Goal: Task Accomplishment & Management: Use online tool/utility

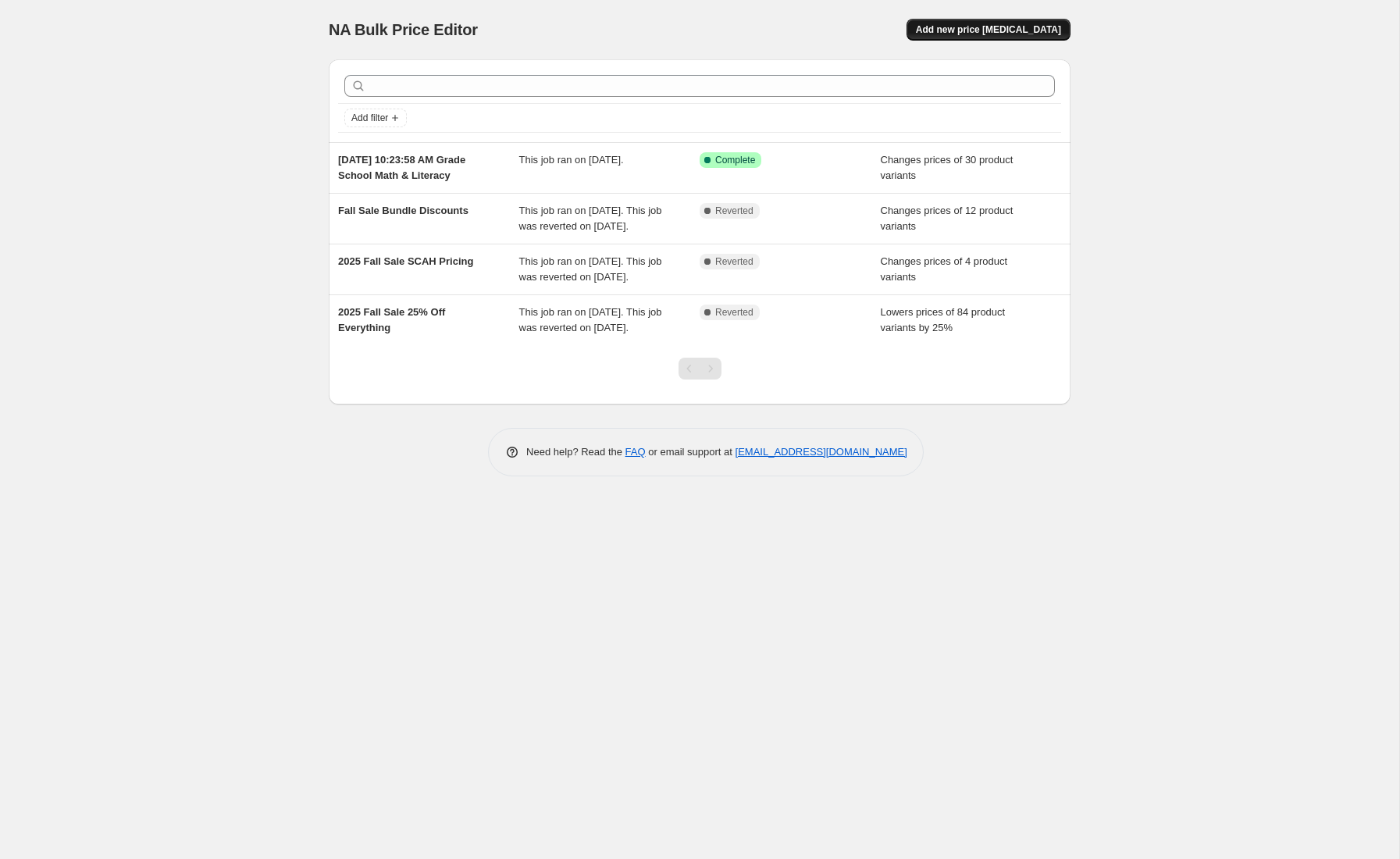
click at [1023, 29] on span "Add new price [MEDICAL_DATA]" at bounding box center [988, 29] width 145 height 12
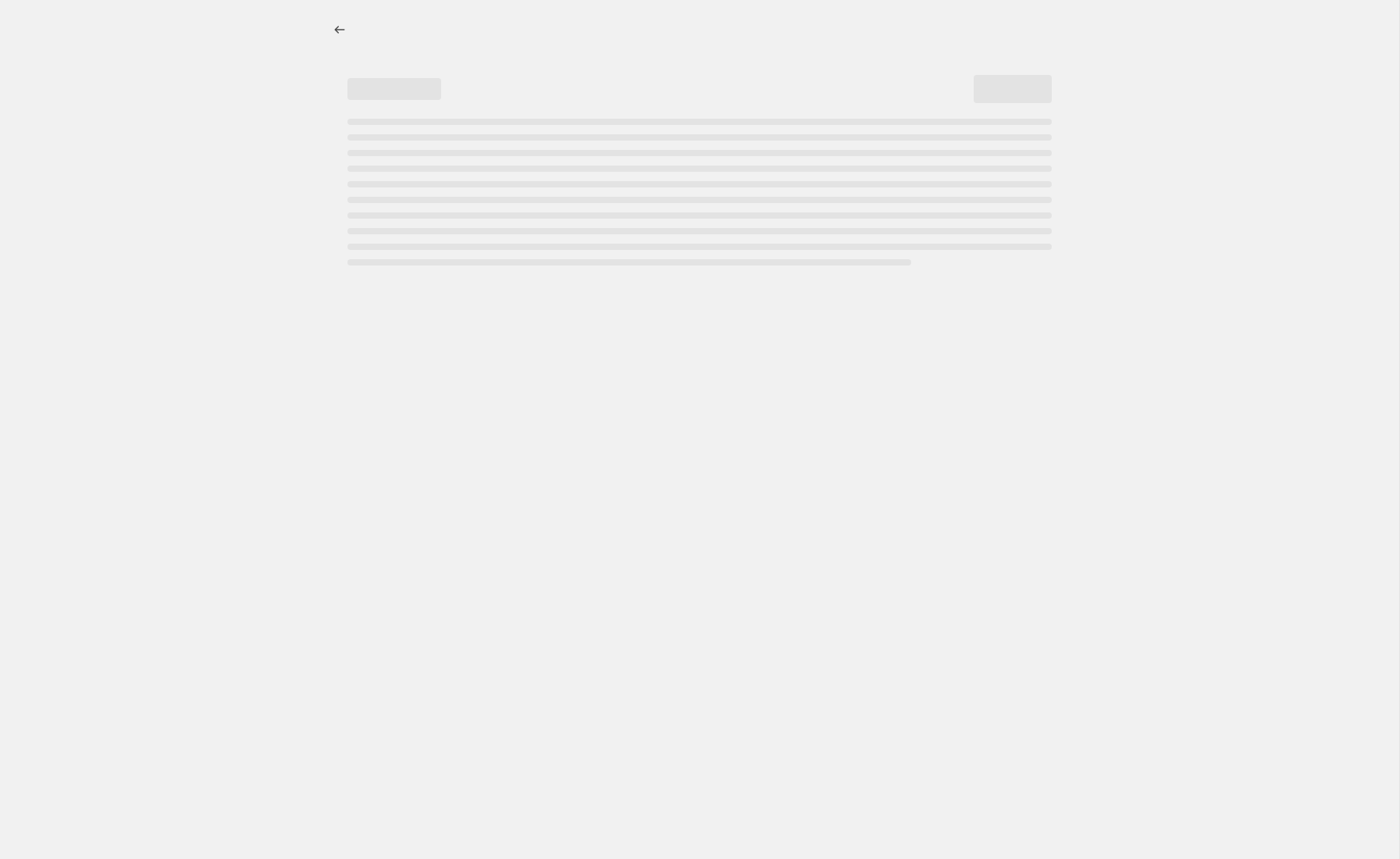
select select "percentage"
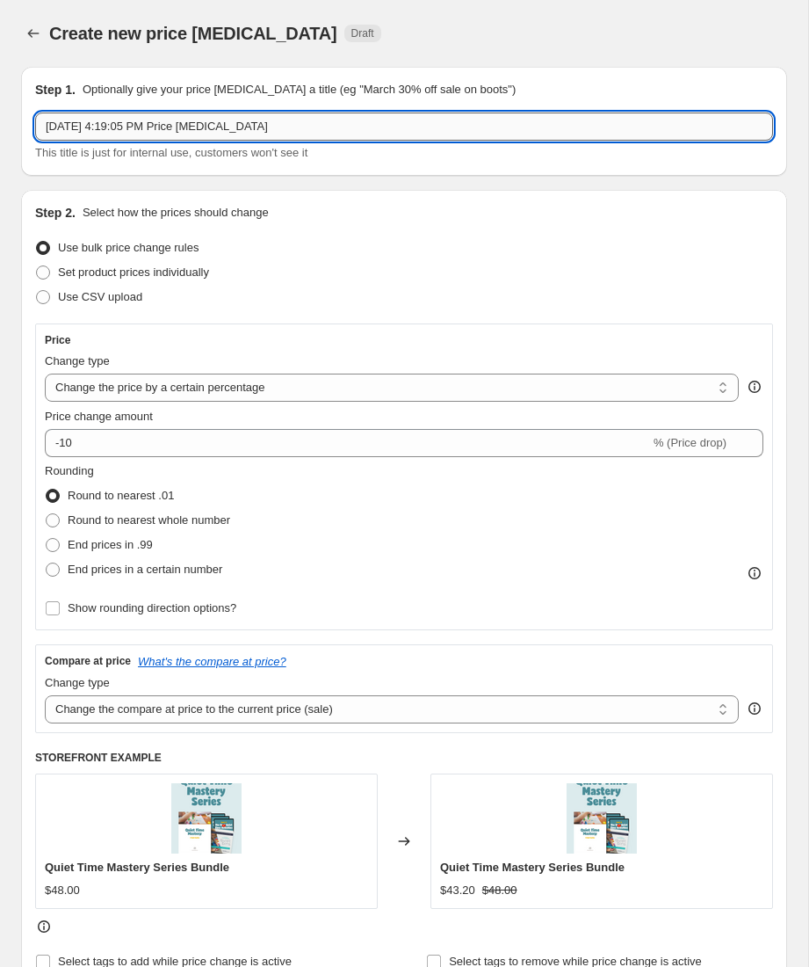
click at [236, 126] on input "[DATE] 4:19:05 PM Price [MEDICAL_DATA]" at bounding box center [404, 126] width 738 height 28
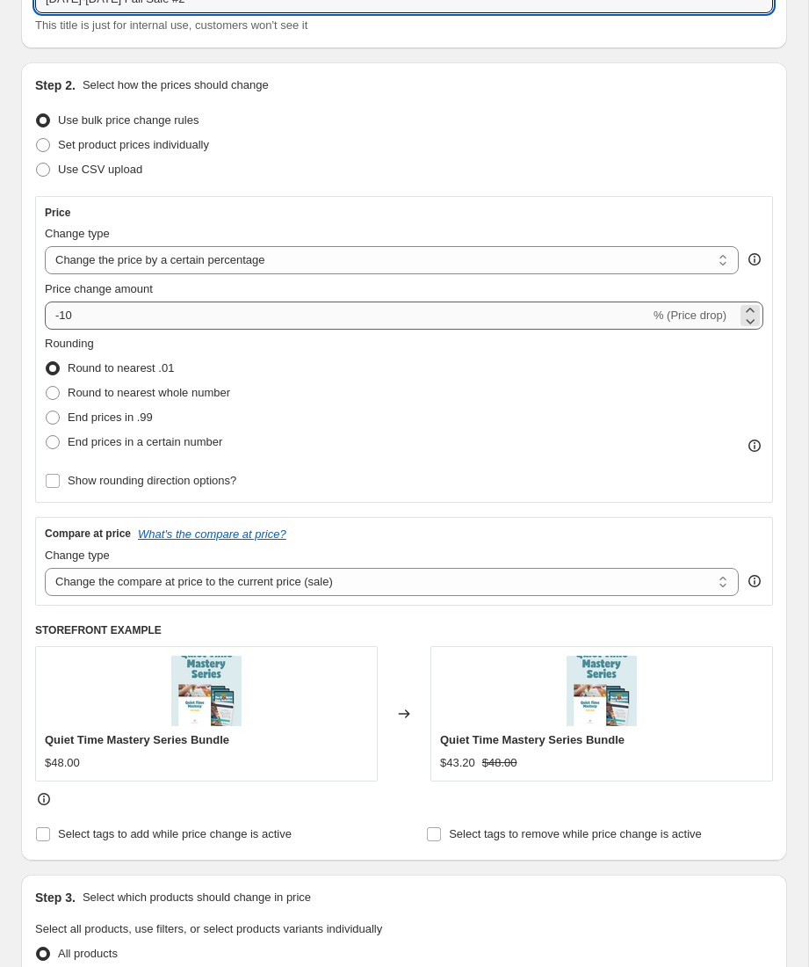
type input "[DATE]-[DATE] Fall Sale #2"
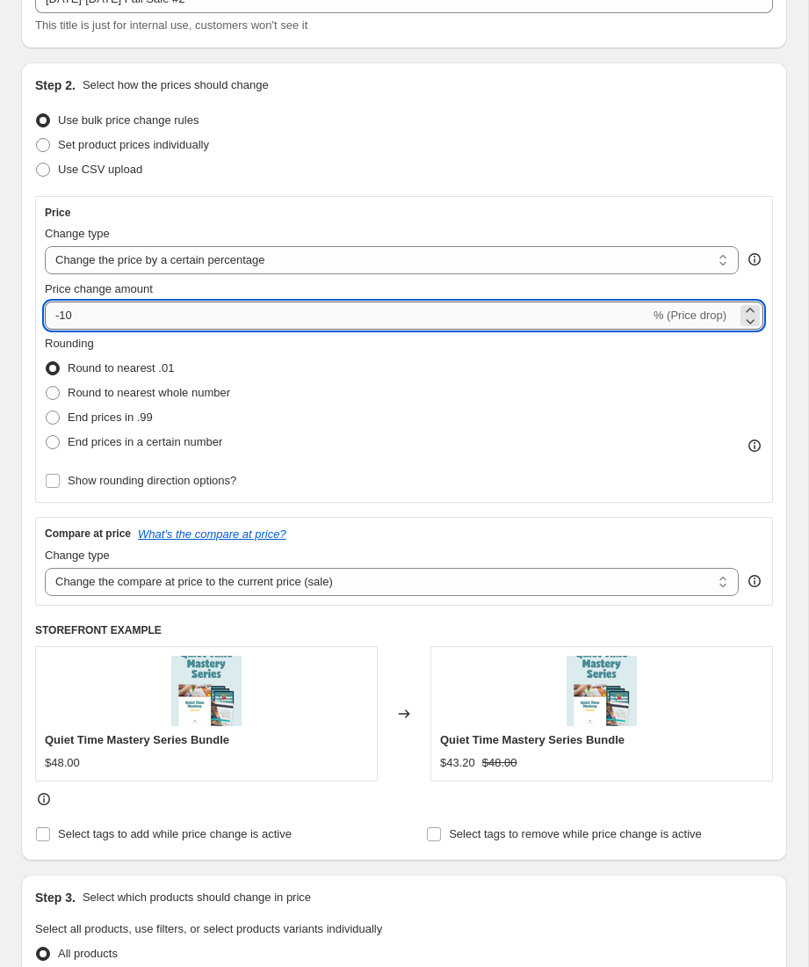
click at [94, 316] on input "-10" at bounding box center [347, 315] width 605 height 28
type input "-1"
type input "-25"
click at [168, 389] on span "Round to nearest whole number" at bounding box center [149, 392] width 163 height 13
click at [47, 387] on input "Round to nearest whole number" at bounding box center [46, 386] width 1 height 1
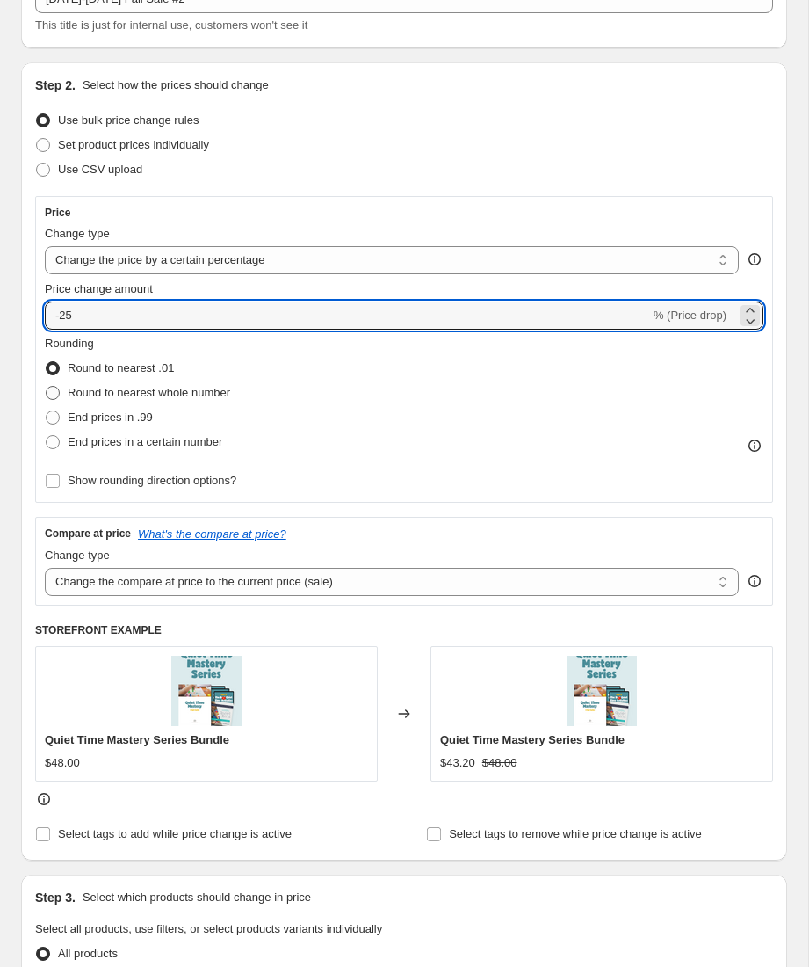
radio input "true"
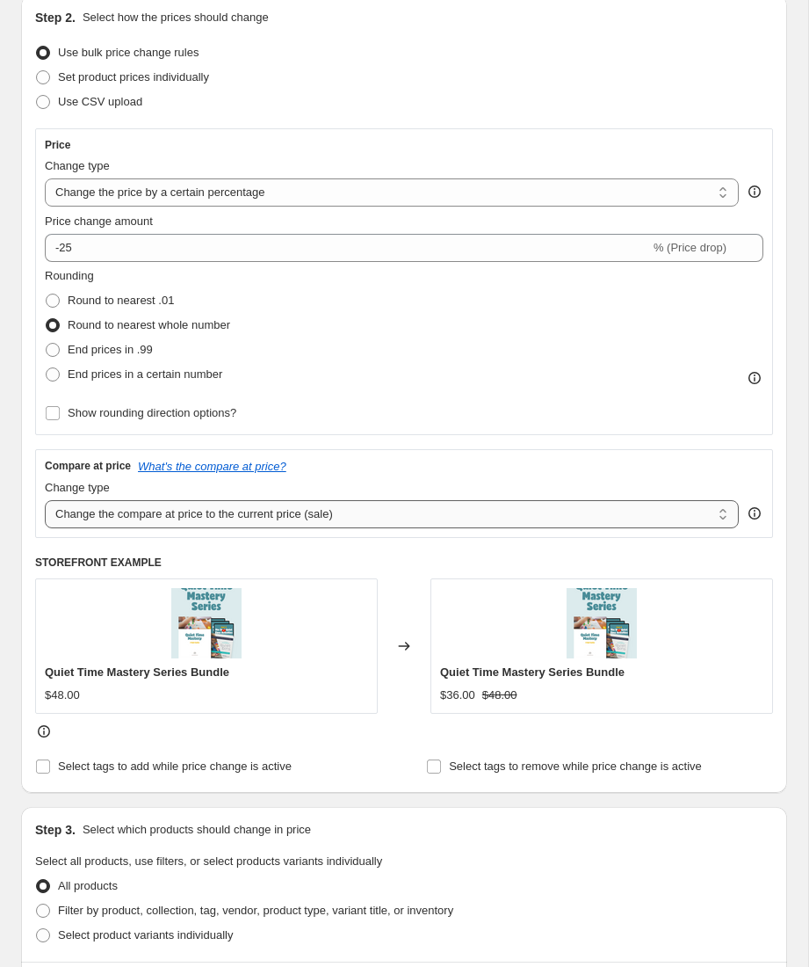
scroll to position [196, 0]
click at [111, 515] on select "Change the compare at price to the current price (sale) Change the compare at p…" at bounding box center [392, 513] width 694 height 28
click at [45, 499] on select "Change the compare at price to the current price (sale) Change the compare at p…" at bounding box center [392, 513] width 694 height 28
click at [374, 448] on div "Compare at price What's the compare at price? Change type Change the compare at…" at bounding box center [404, 492] width 738 height 88
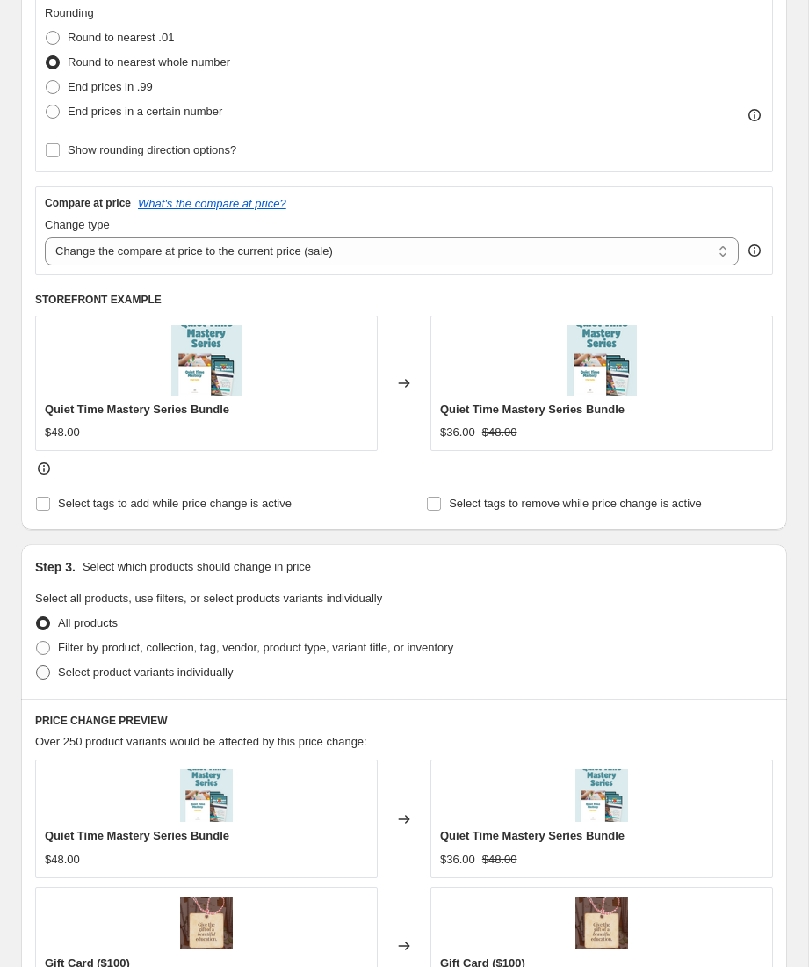
scroll to position [463, 0]
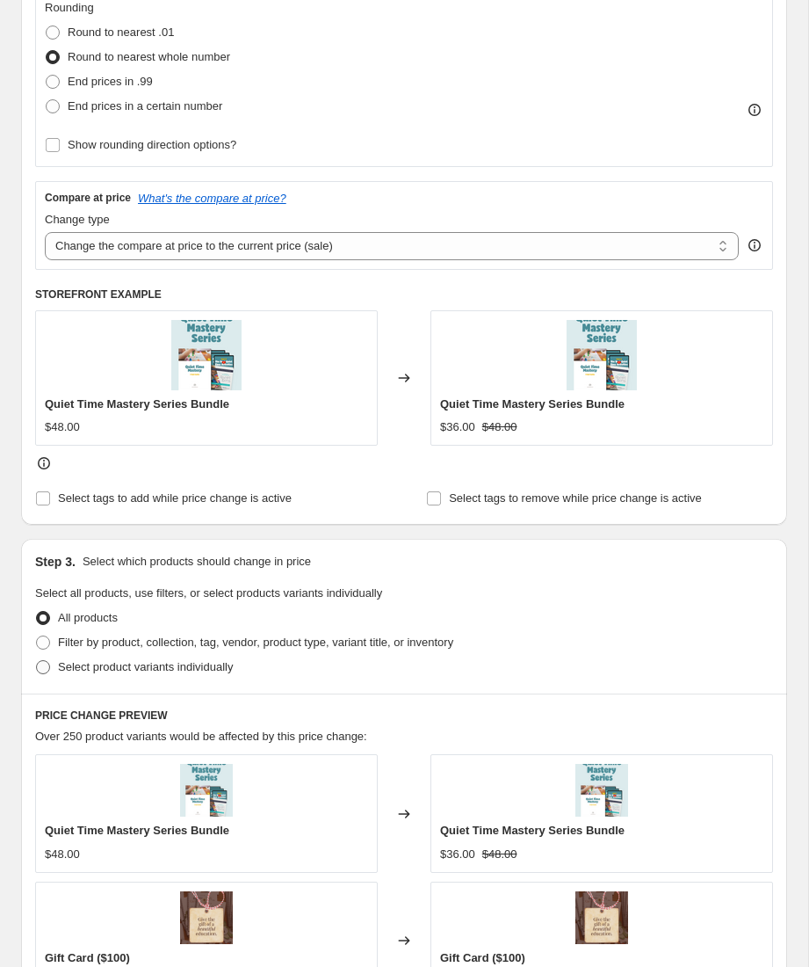
click at [77, 669] on span "Select product variants individually" at bounding box center [145, 666] width 175 height 13
click at [37, 661] on input "Select product variants individually" at bounding box center [36, 660] width 1 height 1
radio input "true"
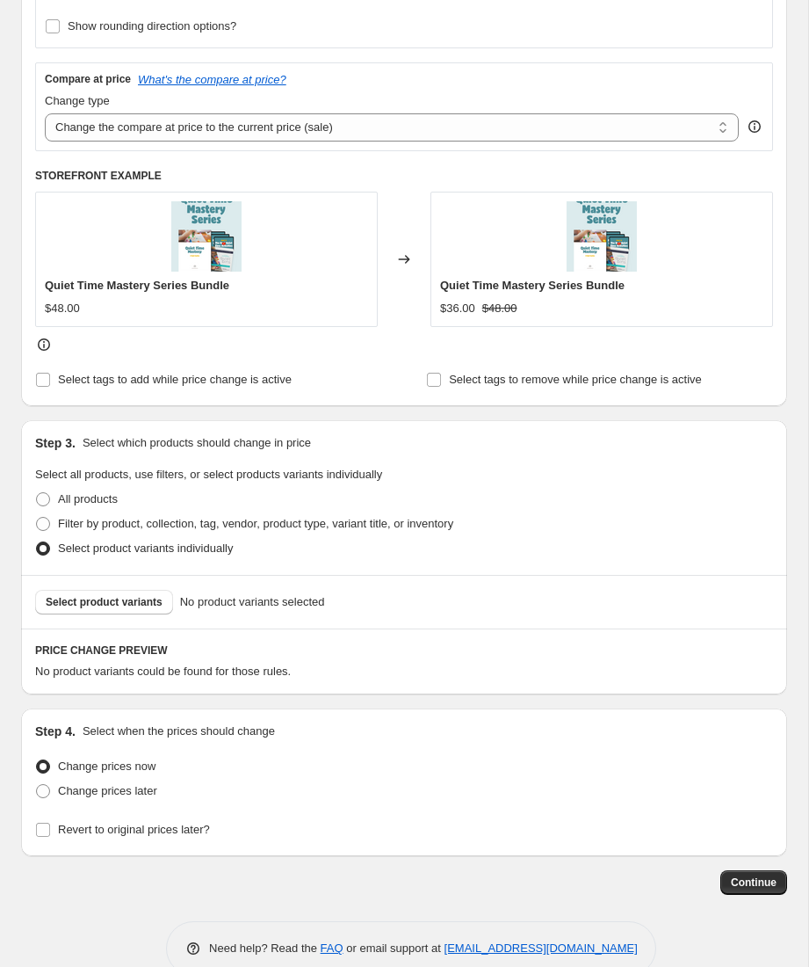
scroll to position [586, 0]
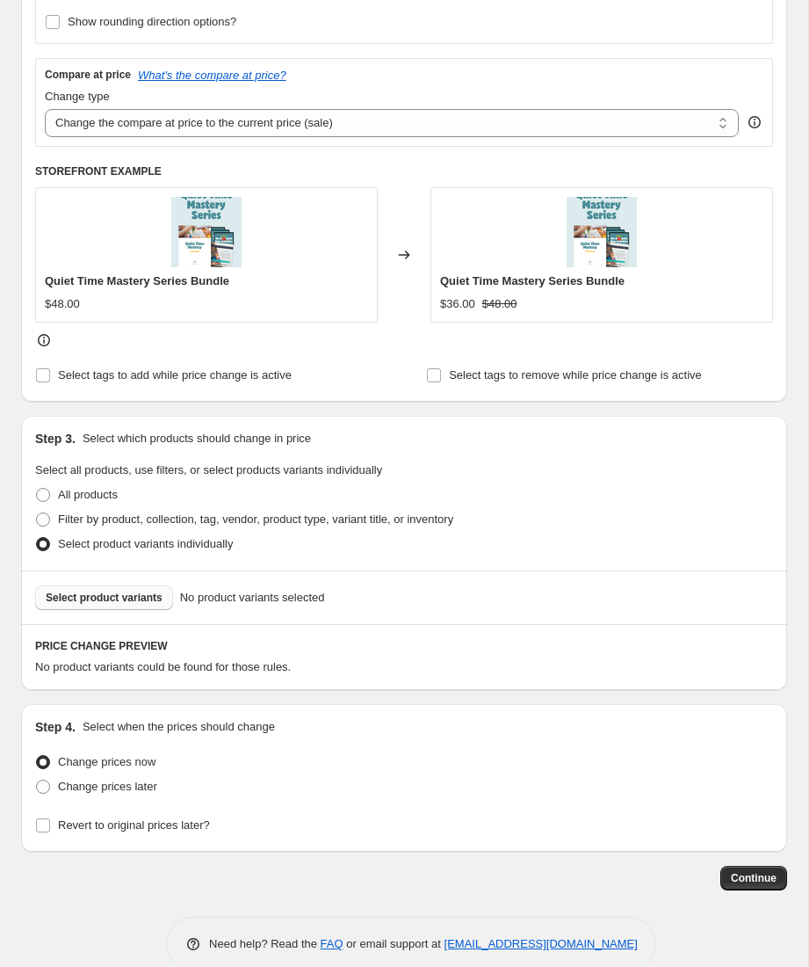
click at [136, 603] on span "Select product variants" at bounding box center [104, 598] width 117 height 14
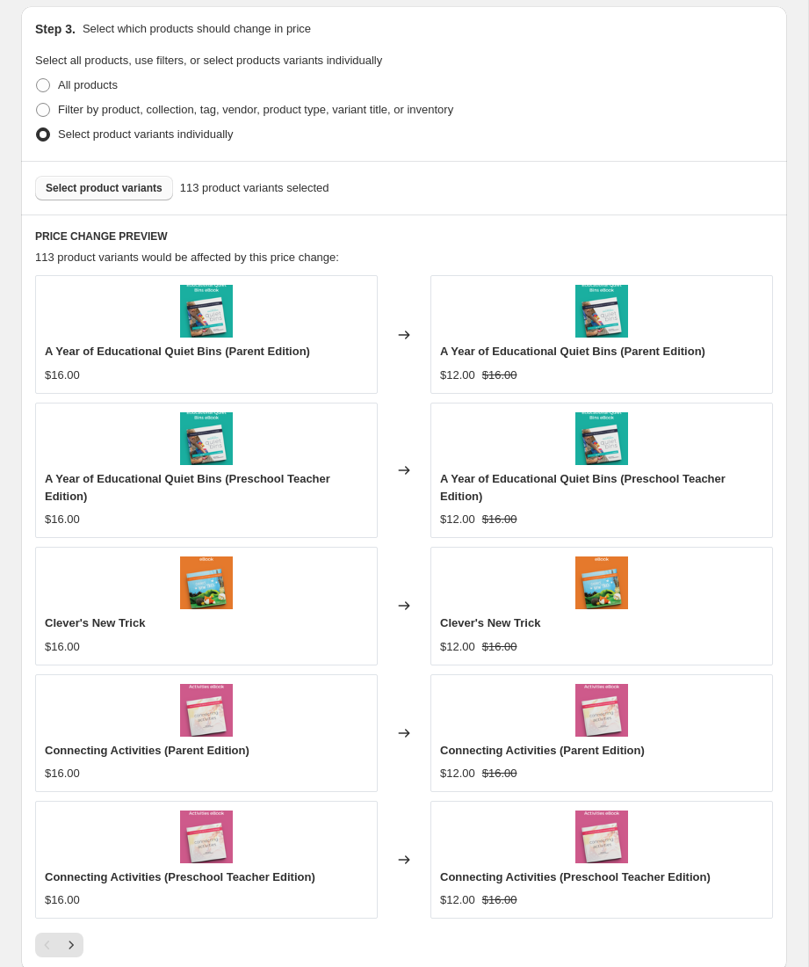
scroll to position [1308, 0]
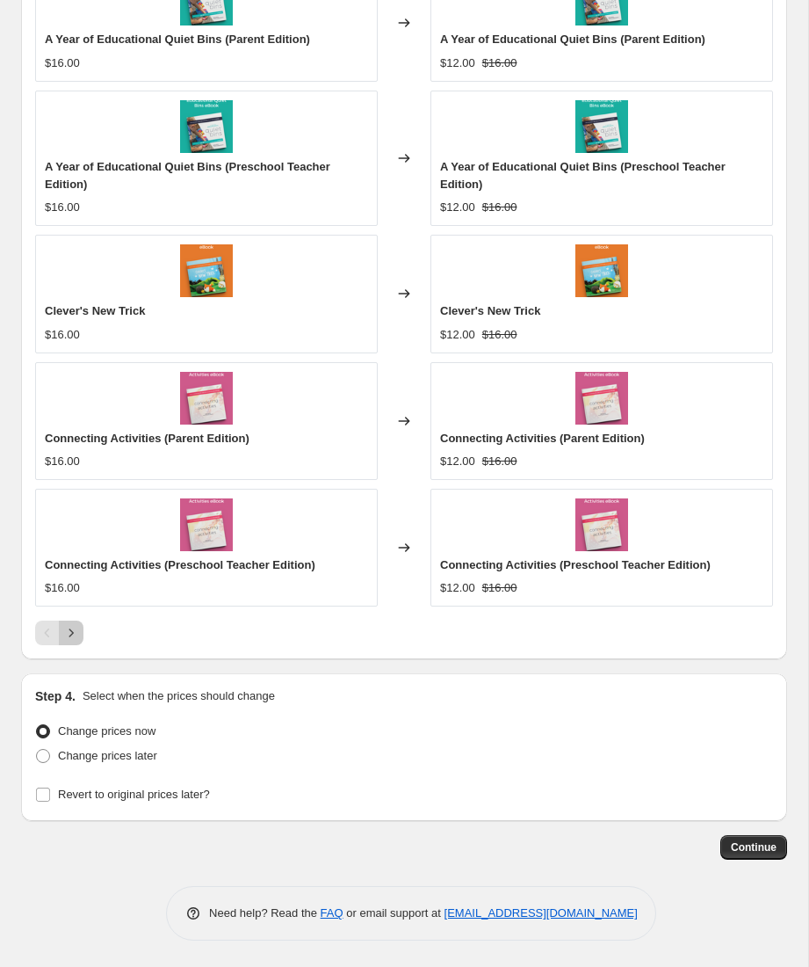
drag, startPoint x: 76, startPoint y: 640, endPoint x: 100, endPoint y: 646, distance: 25.4
click at [76, 640] on icon "Next" at bounding box center [71, 633] width 18 height 18
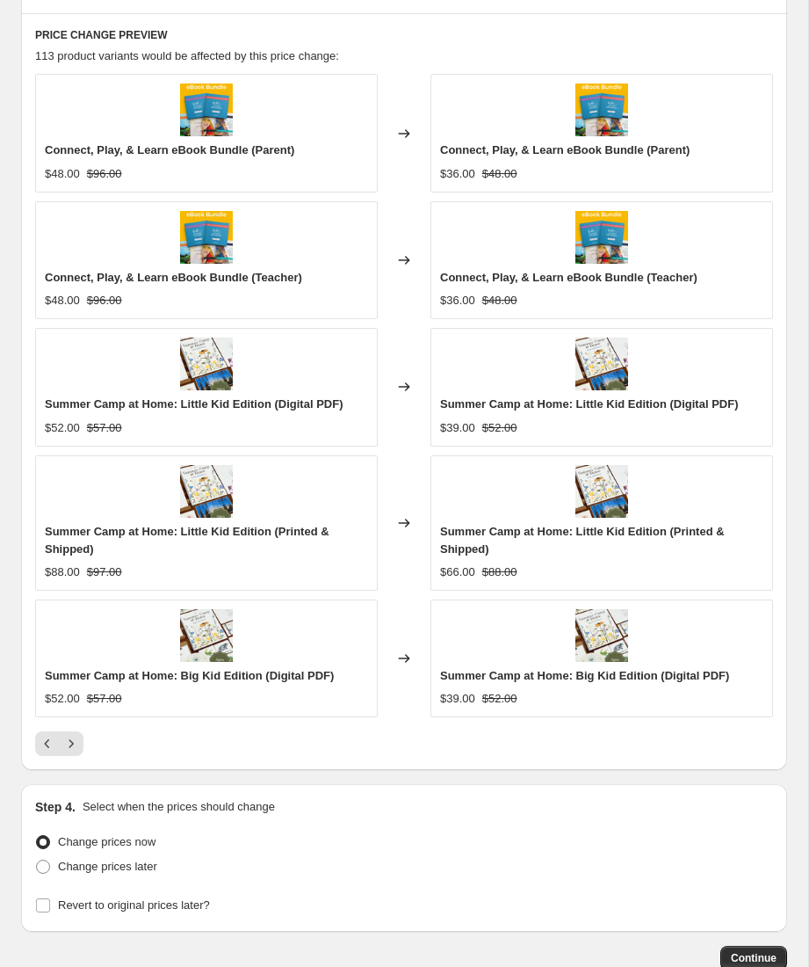
scroll to position [1195, 0]
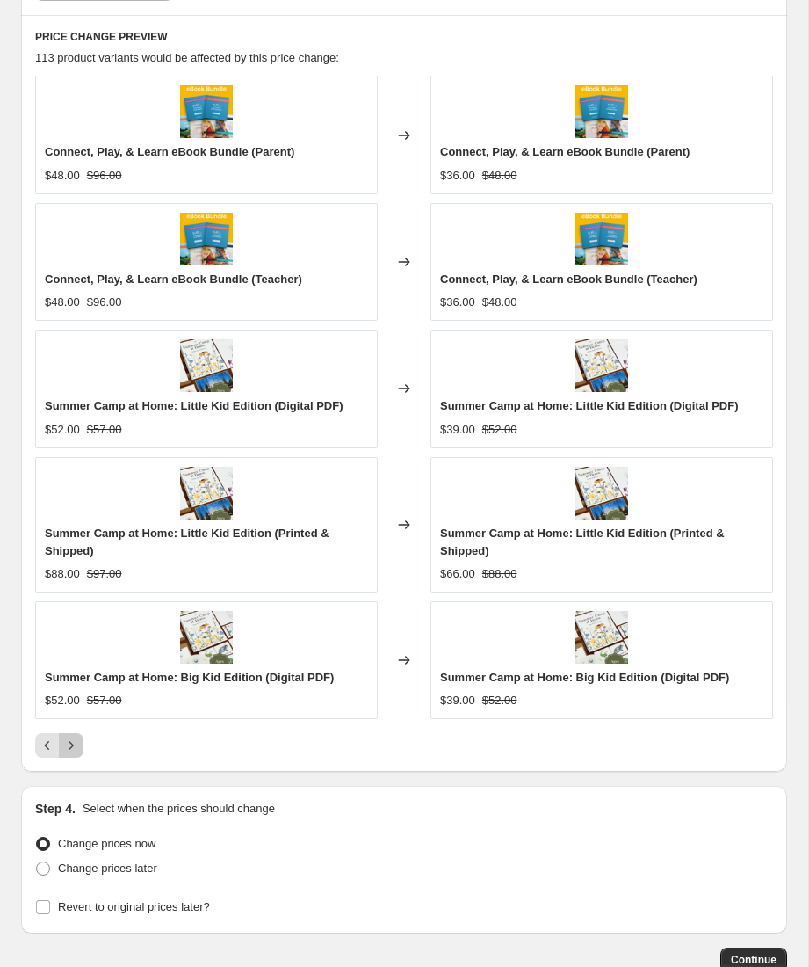
click at [76, 750] on icon "Next" at bounding box center [71, 745] width 18 height 18
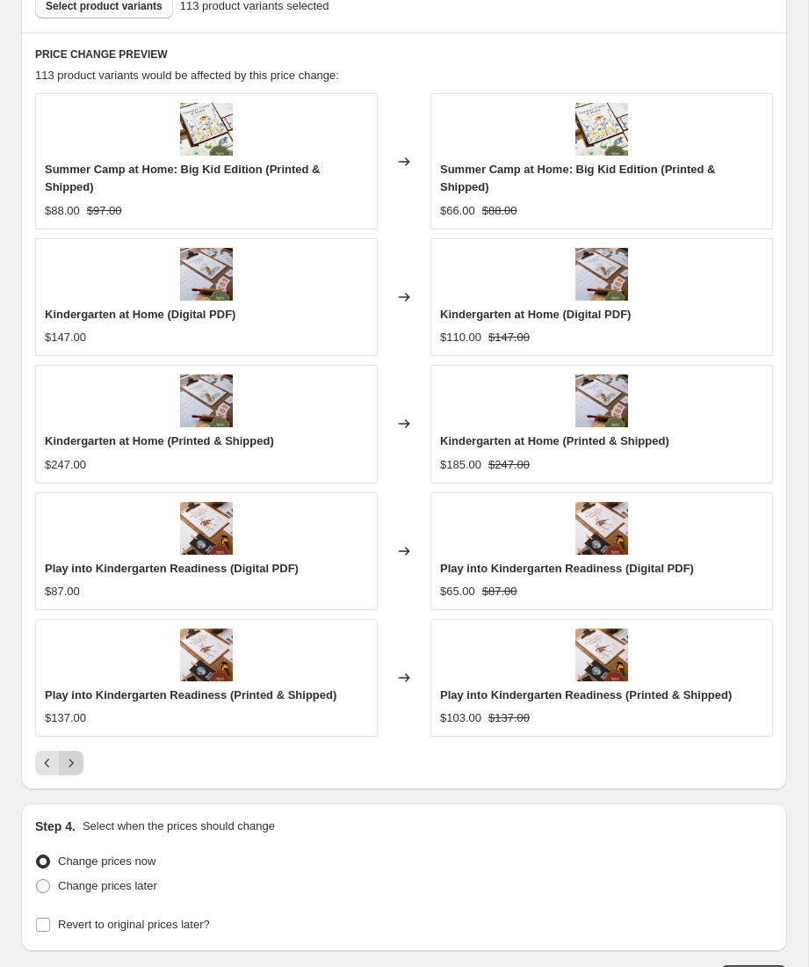
scroll to position [1213, 0]
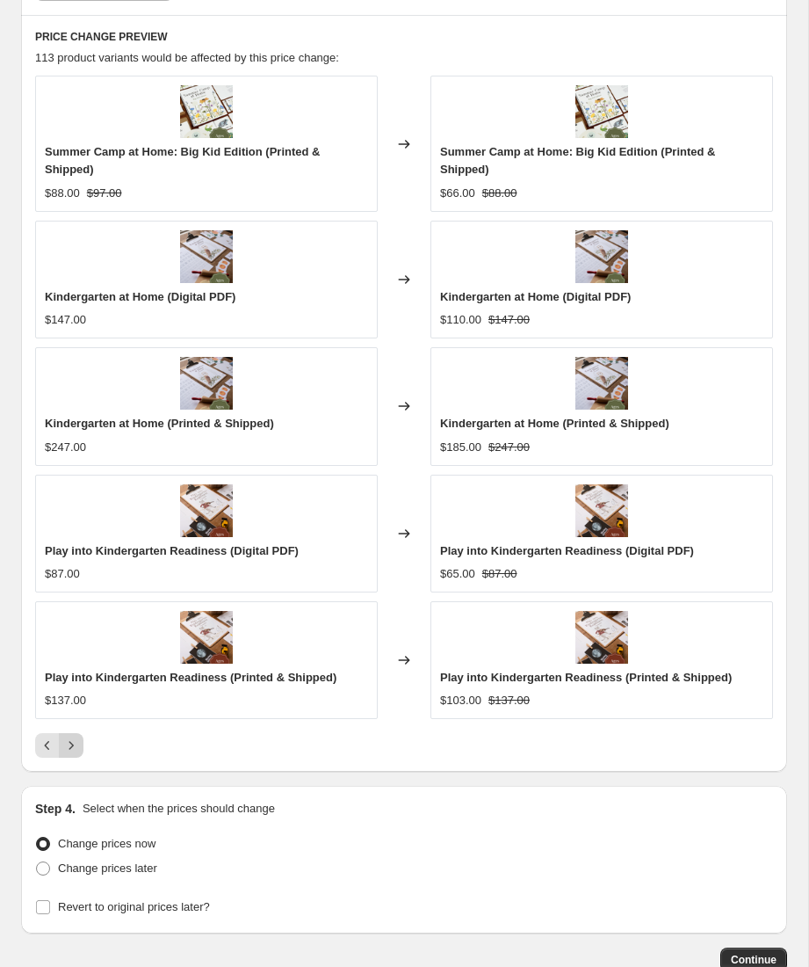
click at [76, 750] on icon "Next" at bounding box center [71, 745] width 18 height 18
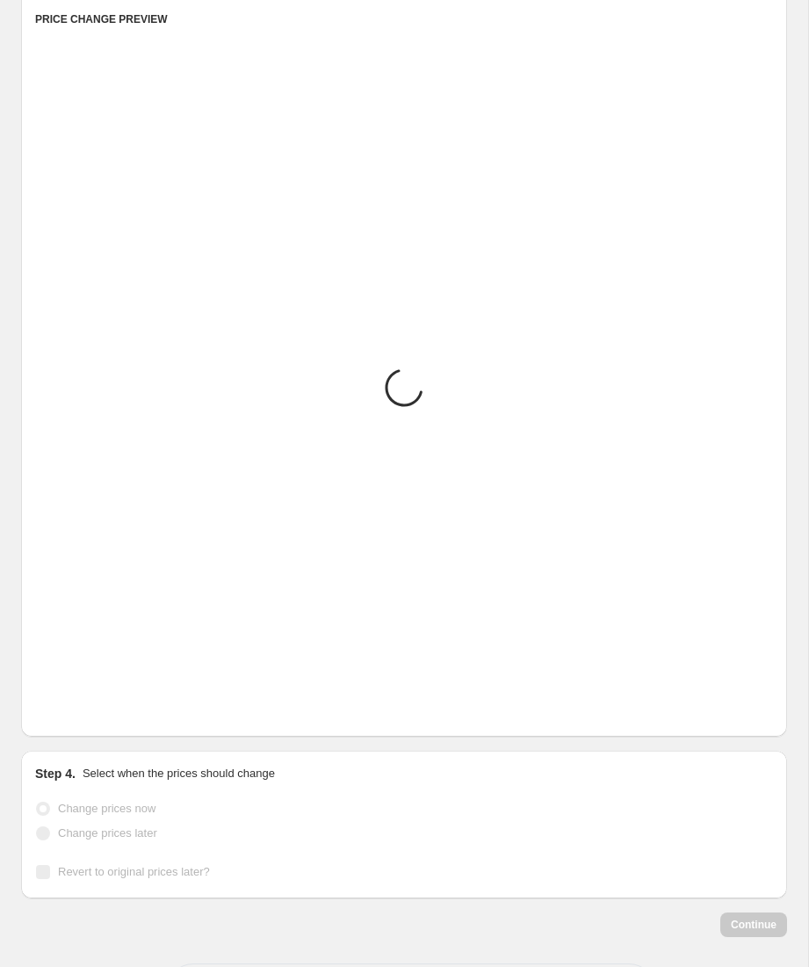
scroll to position [1195, 0]
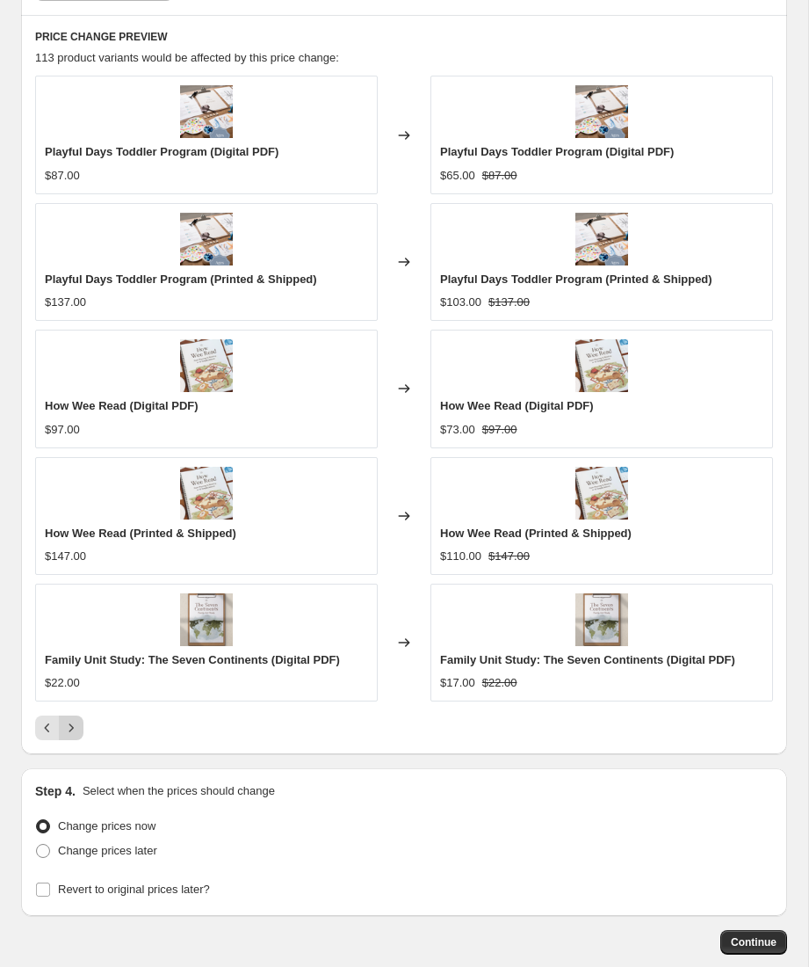
click at [76, 750] on div "PRICE CHANGE PREVIEW 113 product variants would be affected by this price chang…" at bounding box center [404, 384] width 766 height 739
click at [75, 735] on icon "Next" at bounding box center [71, 728] width 18 height 18
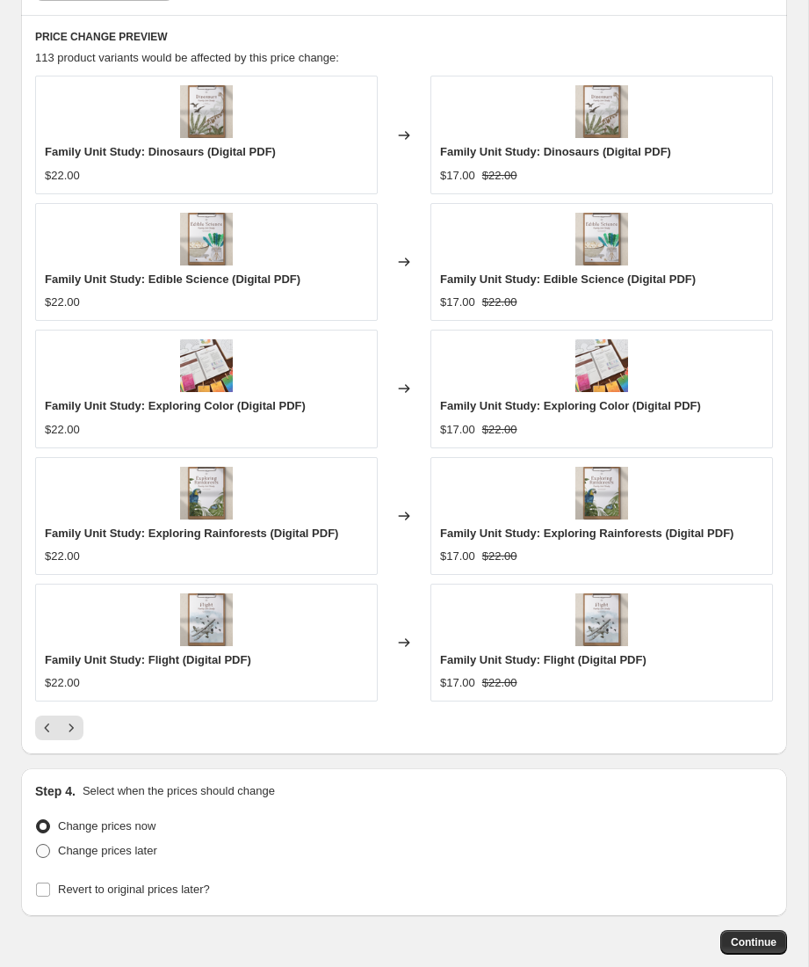
click at [156, 852] on span "Change prices later" at bounding box center [107, 850] width 99 height 13
click at [37, 845] on input "Change prices later" at bounding box center [36, 844] width 1 height 1
radio input "true"
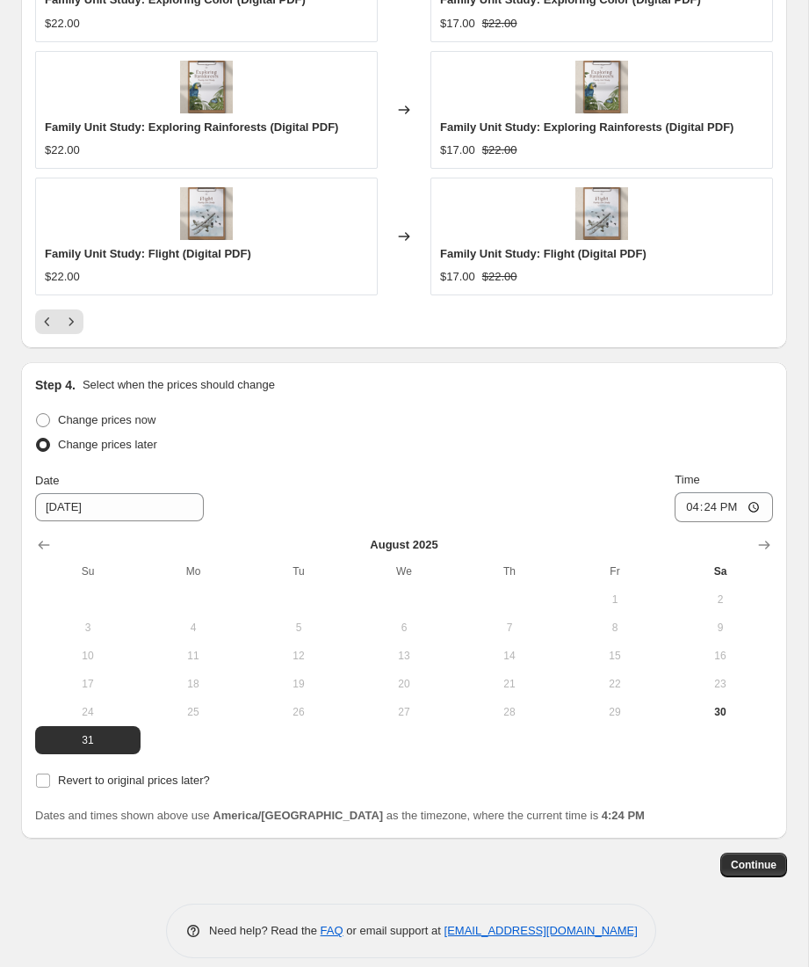
scroll to position [1619, 0]
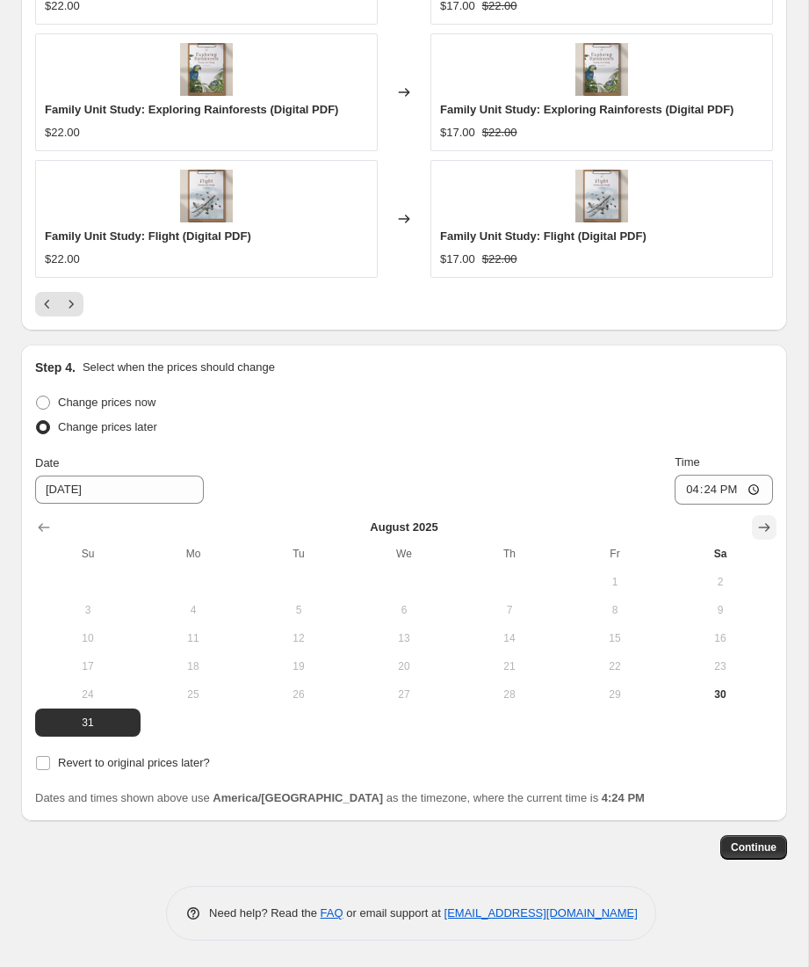
click at [760, 529] on icon "Show next month, September 2025" at bounding box center [765, 527] width 18 height 18
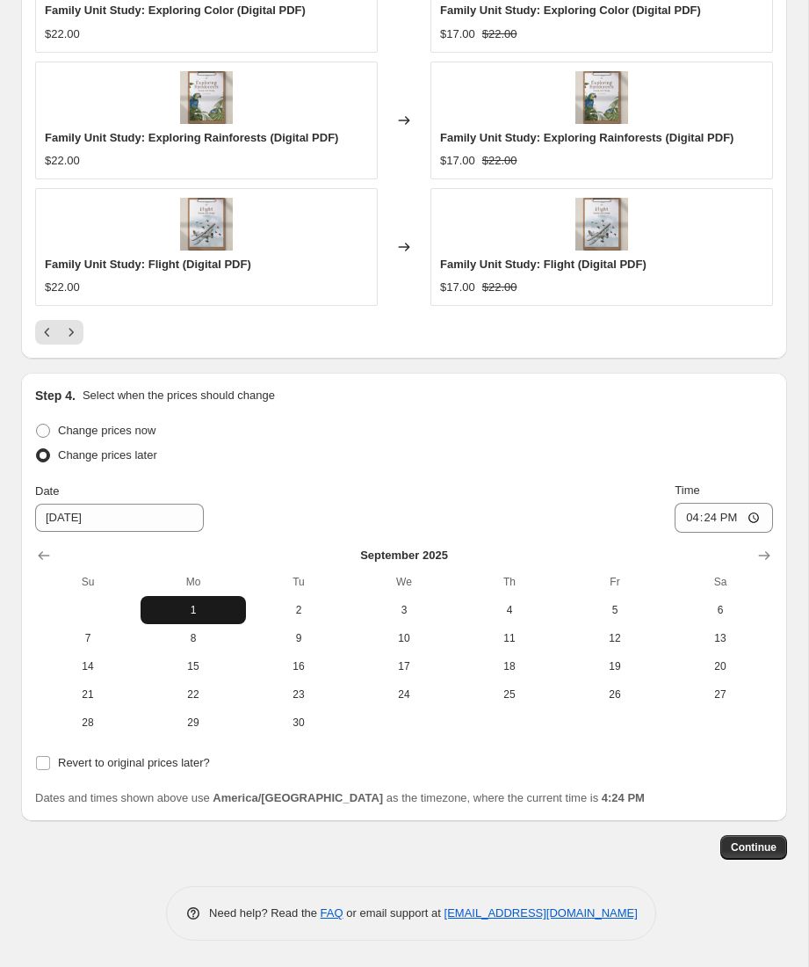
click at [202, 615] on span "1" at bounding box center [193, 610] width 91 height 14
type input "[DATE]"
click at [707, 519] on input "16:24" at bounding box center [724, 518] width 98 height 30
click at [688, 521] on input "16:24" at bounding box center [724, 518] width 98 height 30
click at [681, 517] on input "05:00" at bounding box center [724, 518] width 98 height 30
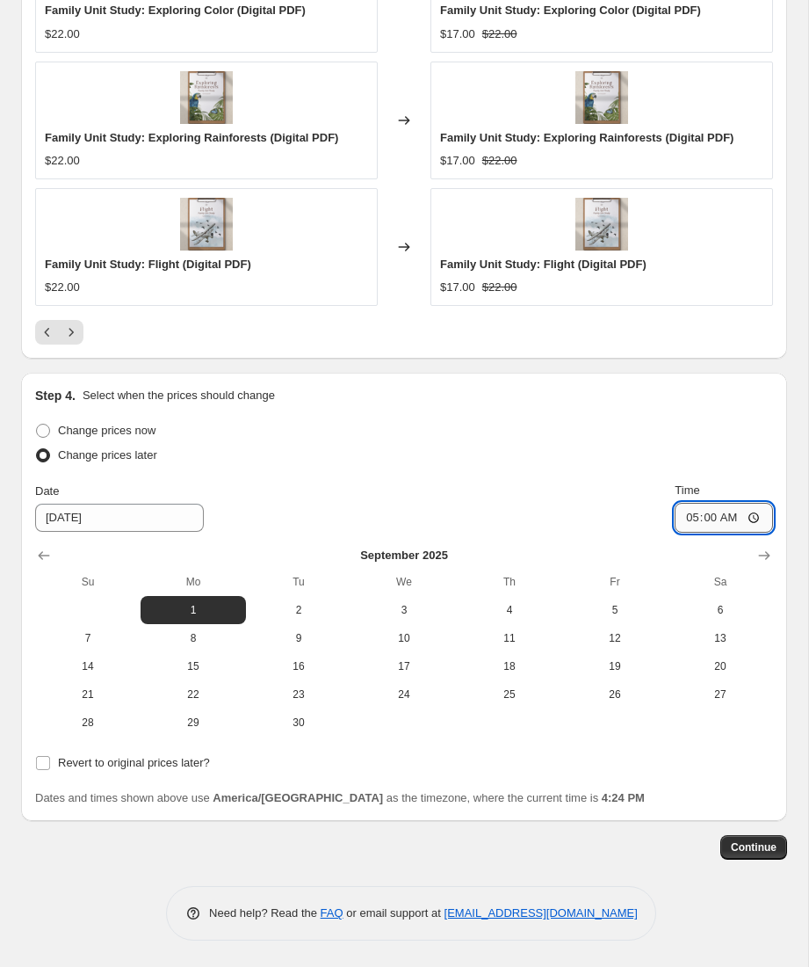
click at [685, 520] on input "05:00" at bounding box center [724, 518] width 98 height 30
type input "04:00"
click at [145, 771] on span "Revert to original prices later?" at bounding box center [134, 763] width 152 height 18
click at [50, 770] on input "Revert to original prices later?" at bounding box center [43, 763] width 14 height 14
checkbox input "true"
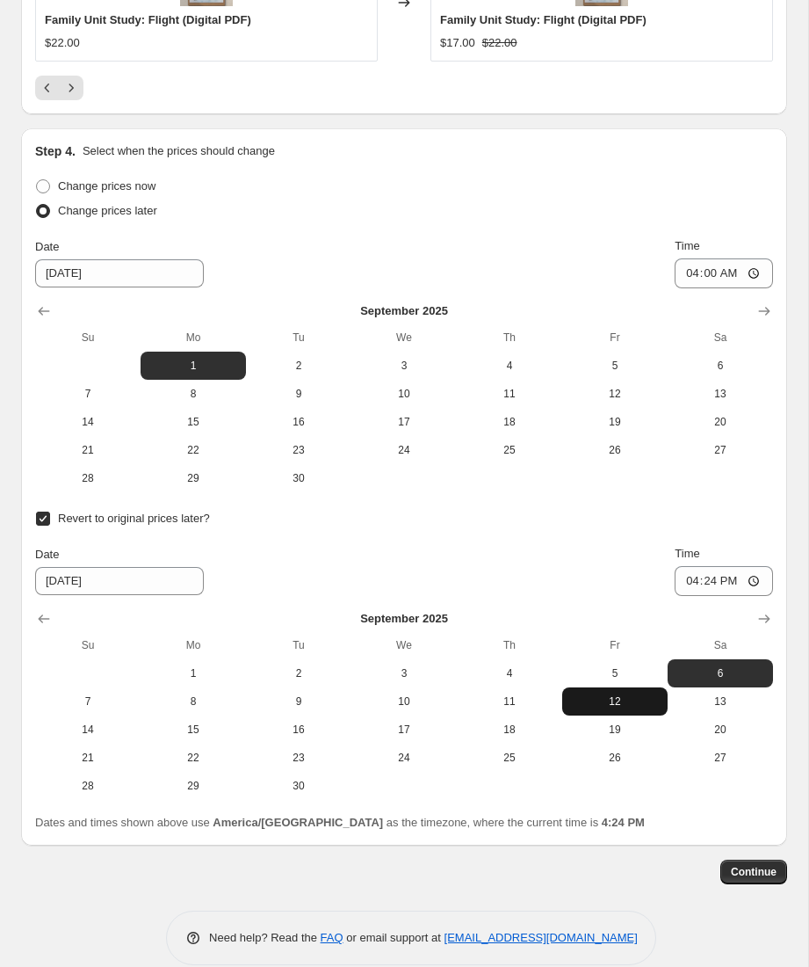
scroll to position [1836, 0]
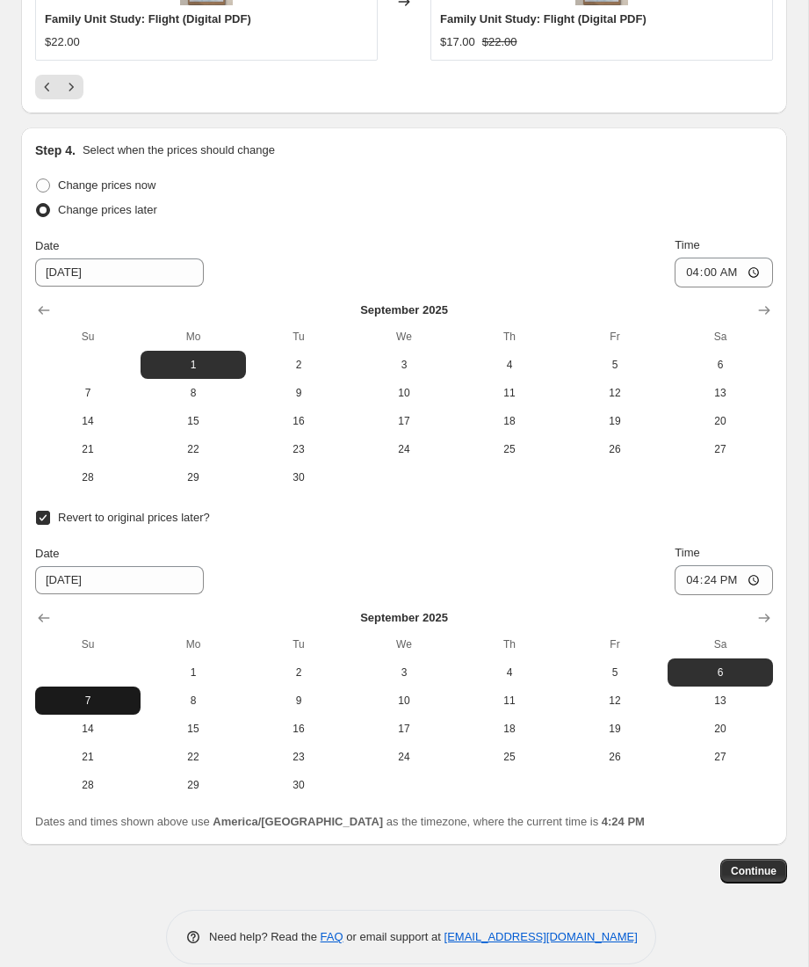
click at [95, 699] on span "7" at bounding box center [87, 700] width 91 height 14
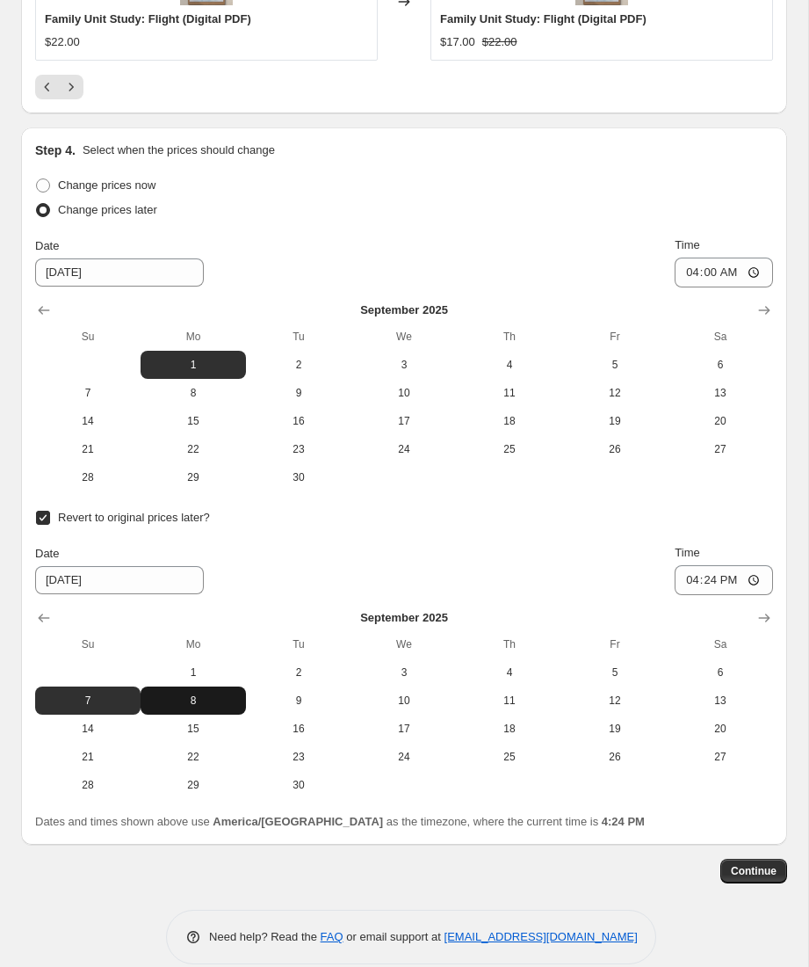
click at [199, 705] on span "8" at bounding box center [193, 700] width 91 height 14
type input "[DATE]"
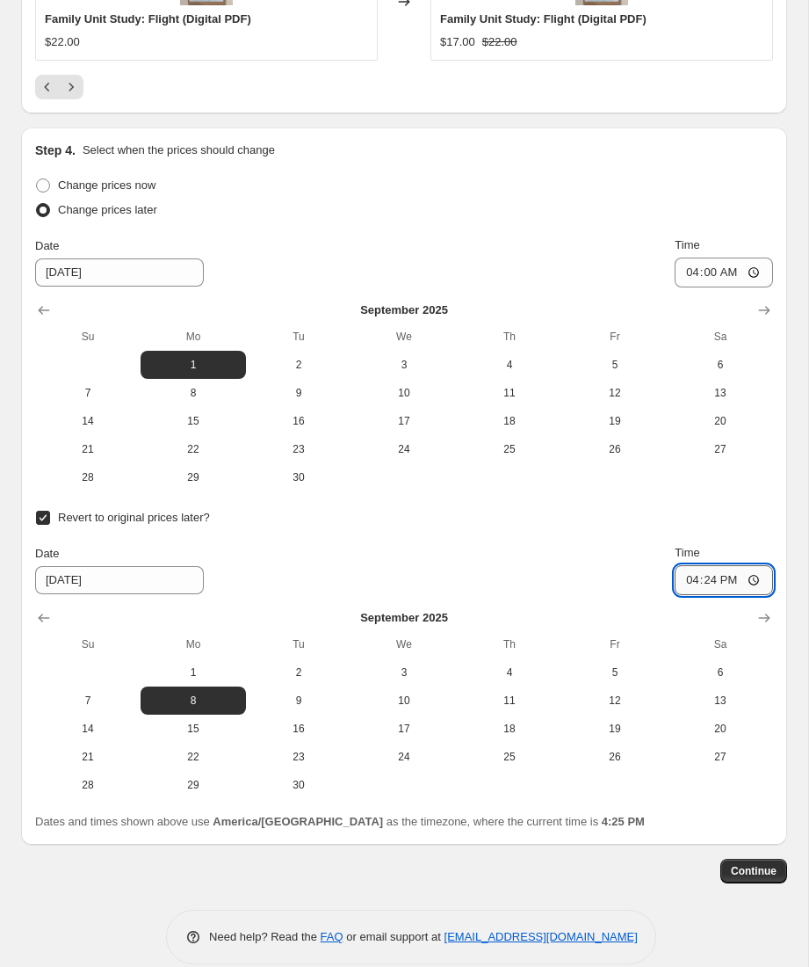
click at [705, 581] on input "16:24" at bounding box center [724, 580] width 98 height 30
type input "04:00"
click at [634, 859] on div "Continue" at bounding box center [404, 871] width 766 height 25
click at [768, 879] on button "Continue" at bounding box center [754, 871] width 67 height 25
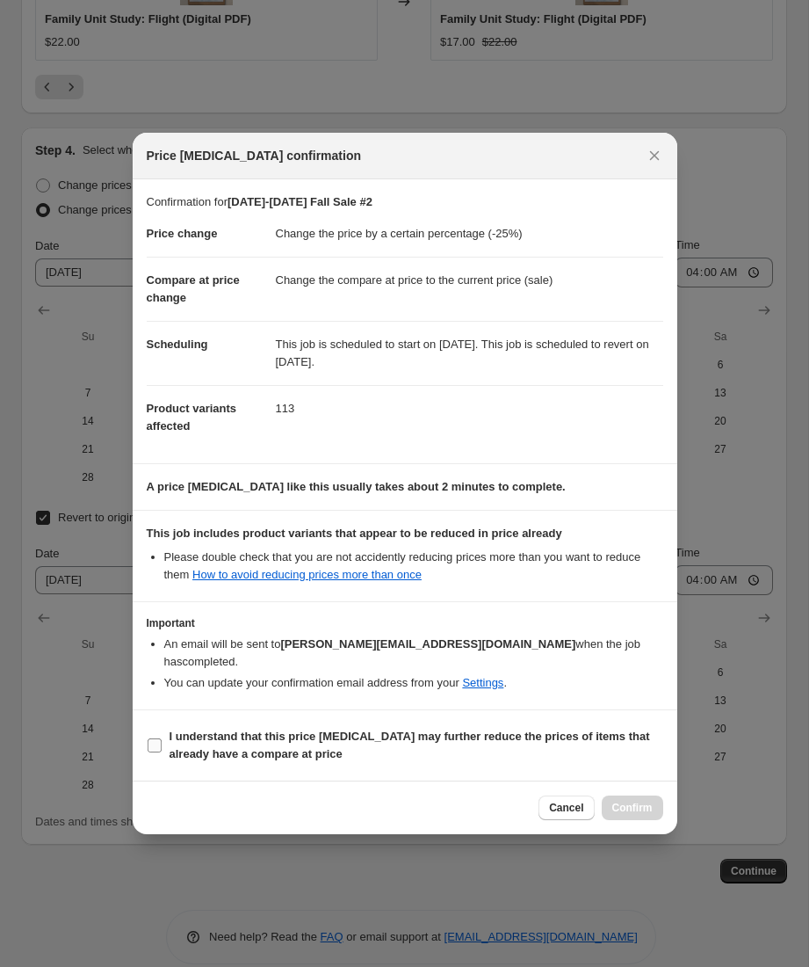
click at [247, 741] on b "I understand that this price [MEDICAL_DATA] may further reduce the prices of it…" at bounding box center [410, 744] width 481 height 31
click at [162, 741] on input "I understand that this price [MEDICAL_DATA] may further reduce the prices of it…" at bounding box center [155, 745] width 14 height 14
checkbox input "true"
click at [634, 801] on span "Confirm" at bounding box center [633, 808] width 40 height 14
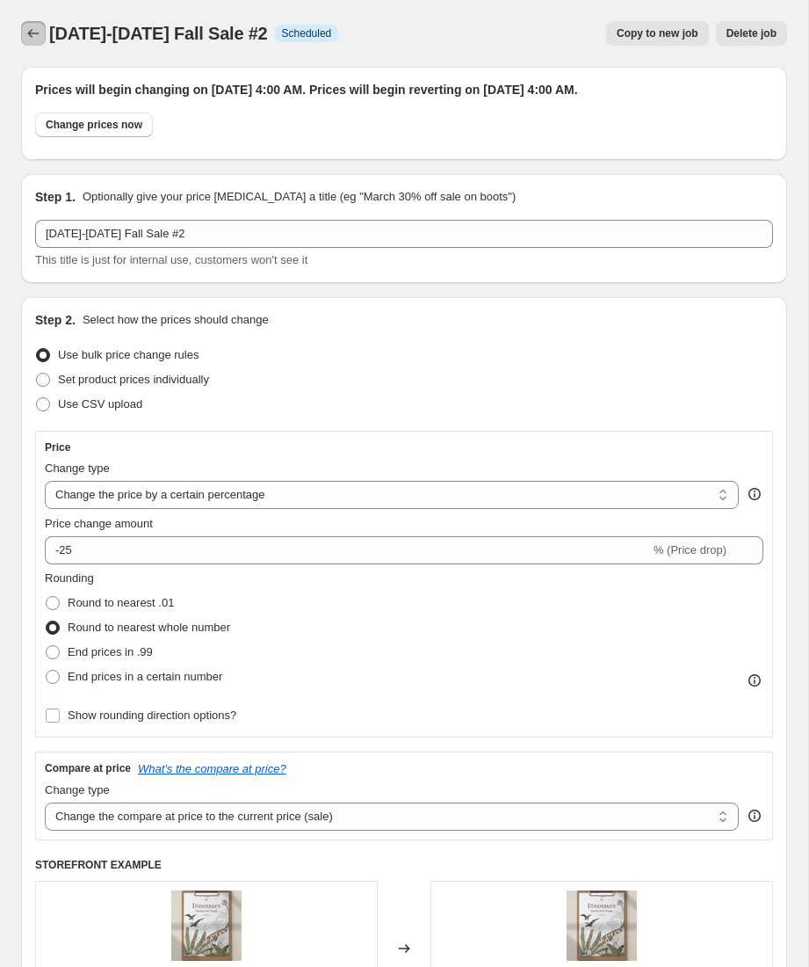
click at [37, 28] on icon "Price change jobs" at bounding box center [34, 34] width 18 height 18
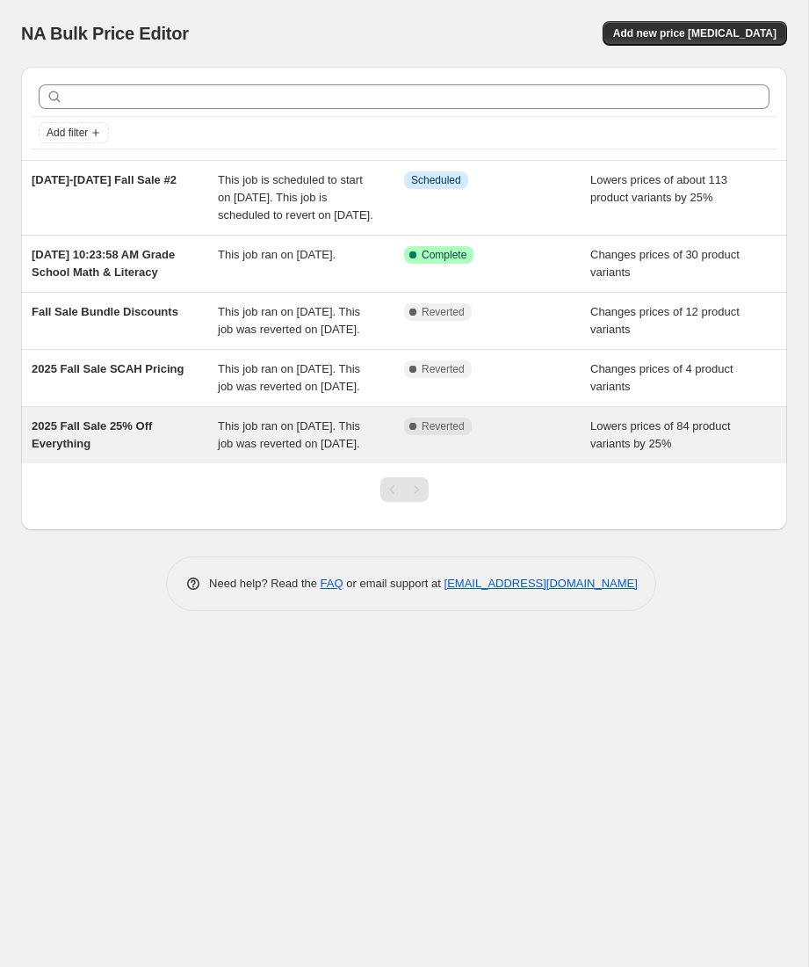
click at [138, 453] on div "2025 Fall Sale 25% Off Everything" at bounding box center [125, 434] width 186 height 35
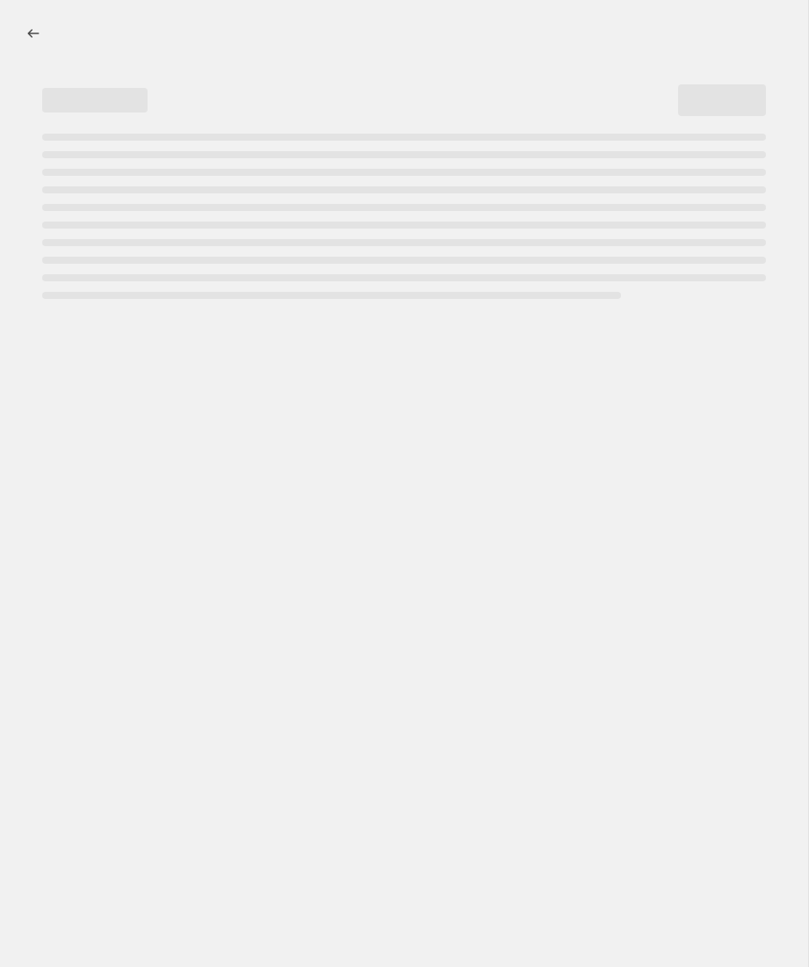
select select "percentage"
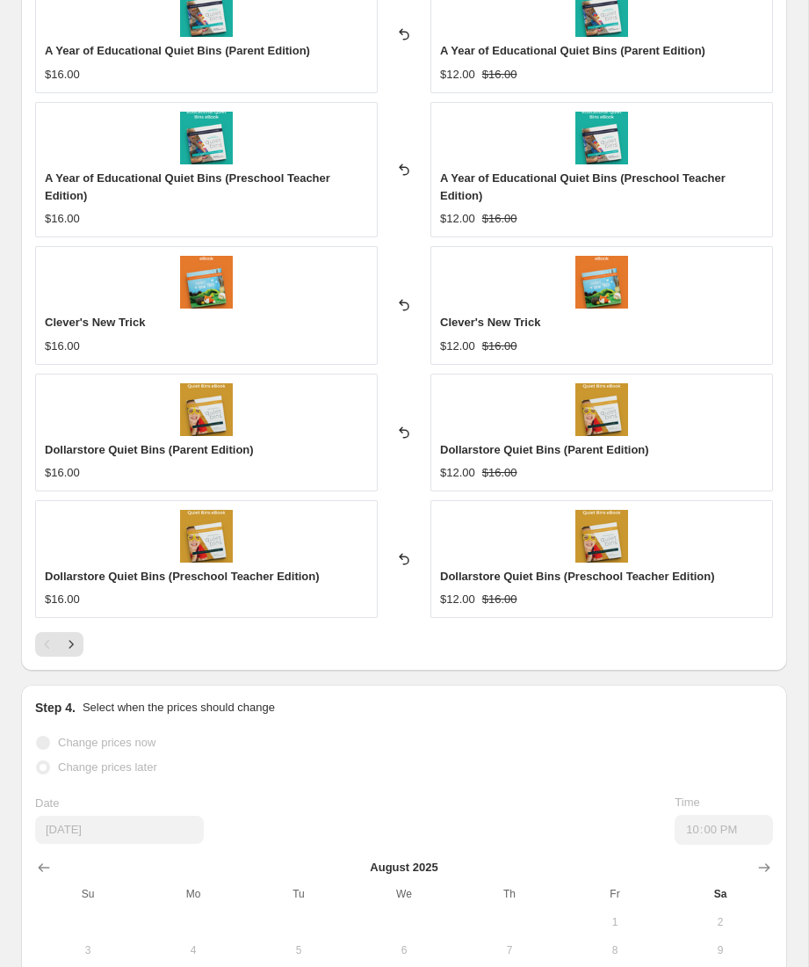
scroll to position [1427, 0]
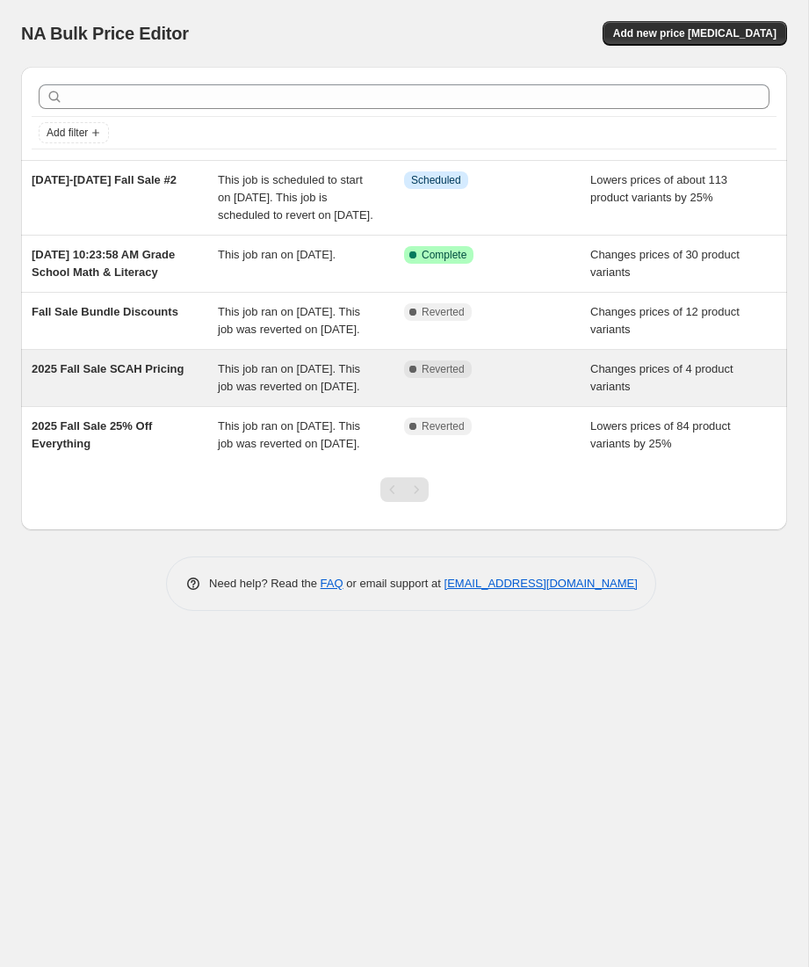
click at [142, 395] on div "2025 Fall Sale SCAH Pricing" at bounding box center [125, 377] width 186 height 35
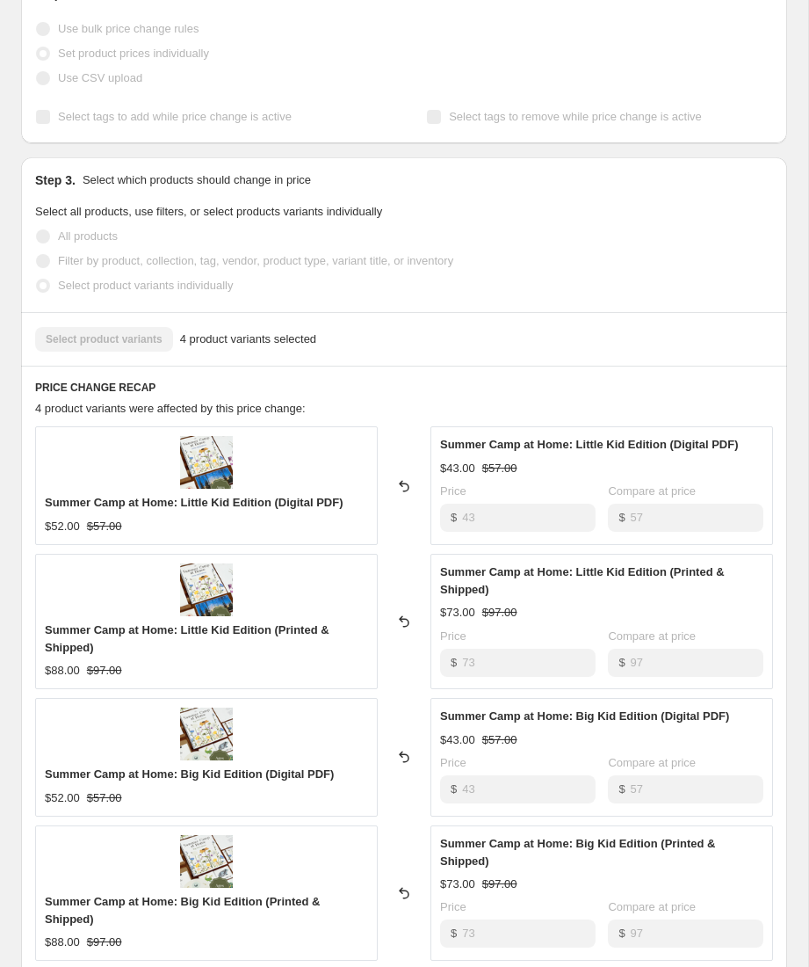
scroll to position [548, 0]
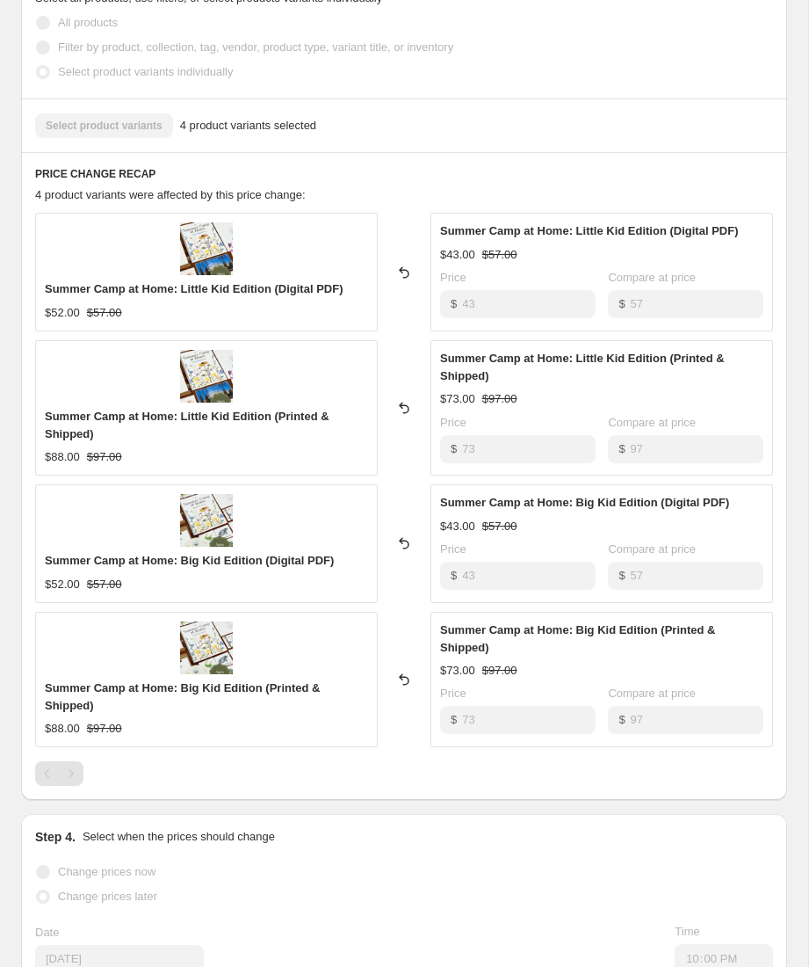
drag, startPoint x: 74, startPoint y: 772, endPoint x: 95, endPoint y: 779, distance: 22.2
click at [71, 773] on div "Pagination" at bounding box center [71, 773] width 25 height 25
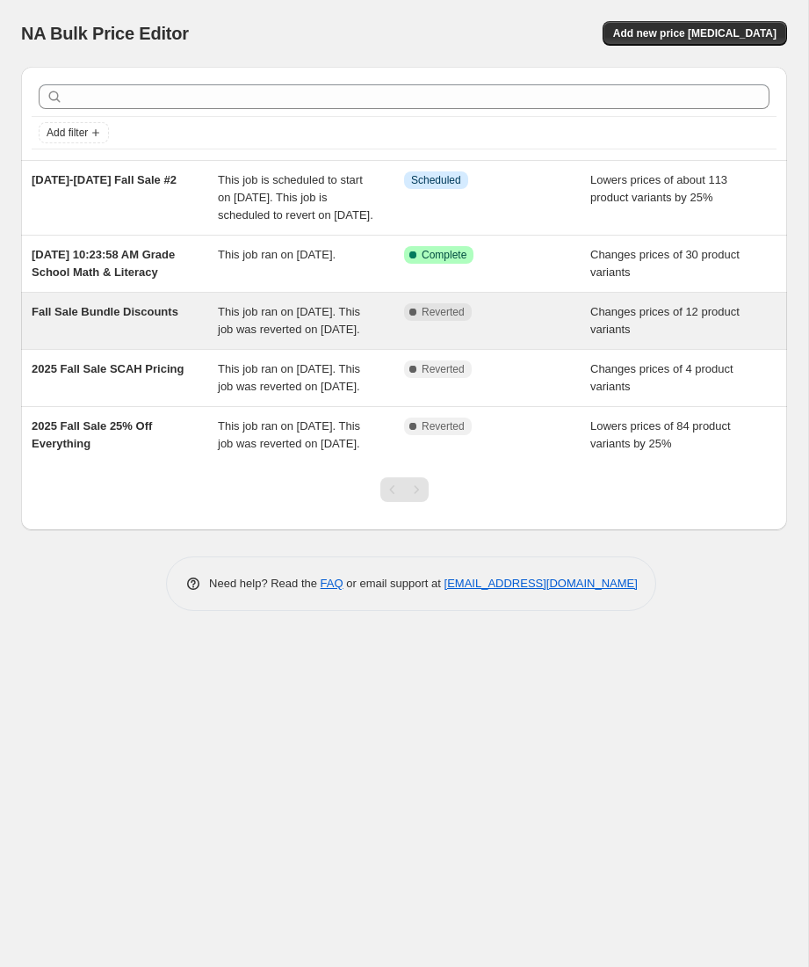
click at [141, 338] on div "Fall Sale Bundle Discounts" at bounding box center [125, 320] width 186 height 35
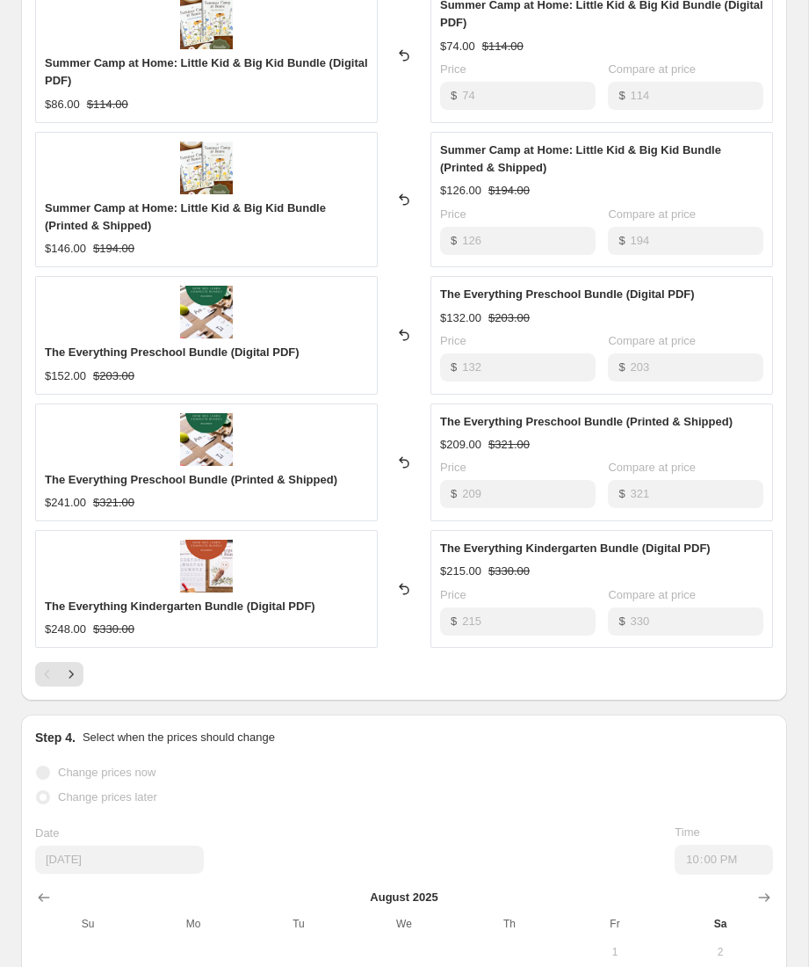
scroll to position [788, 0]
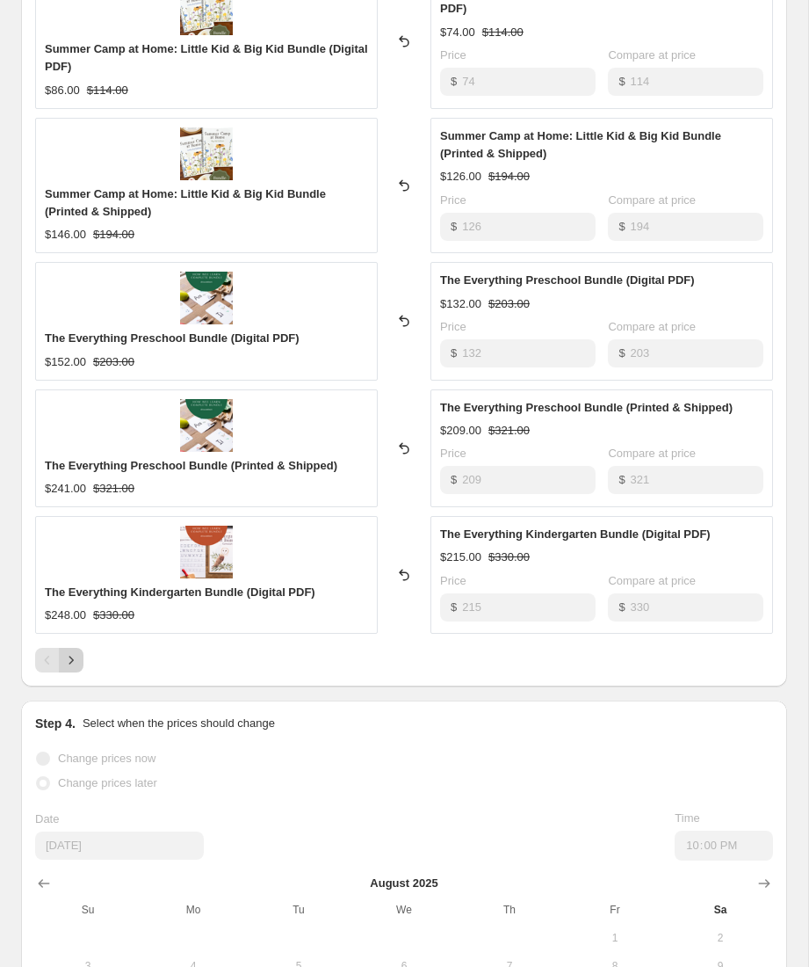
click at [76, 664] on icon "Next" at bounding box center [71, 660] width 18 height 18
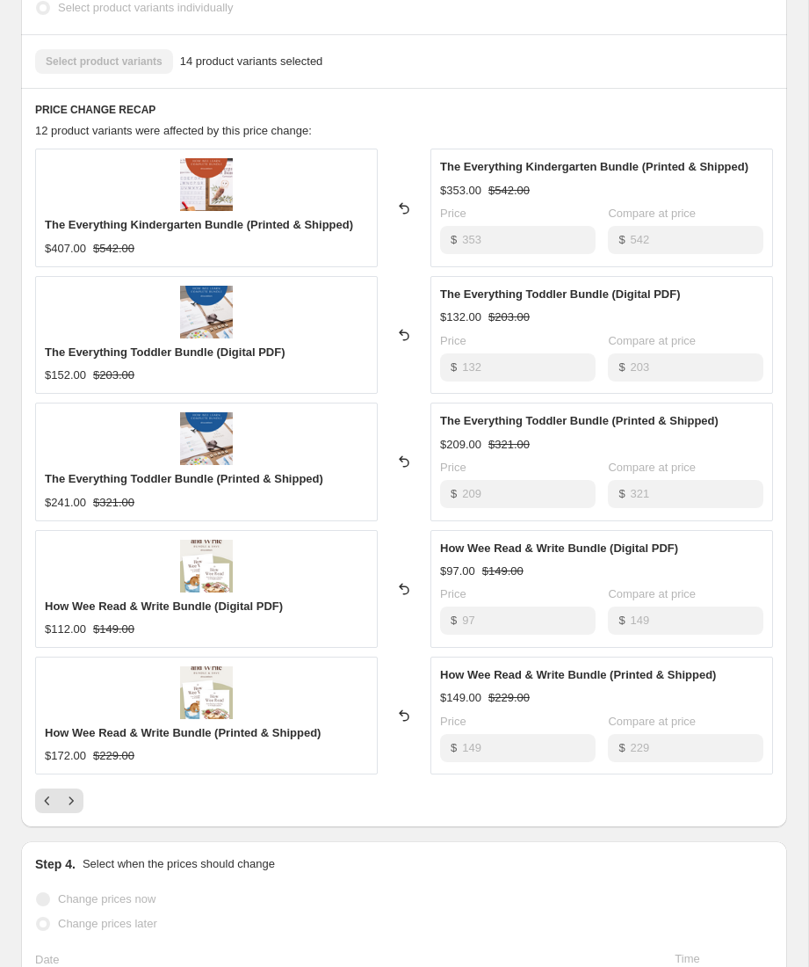
scroll to position [615, 0]
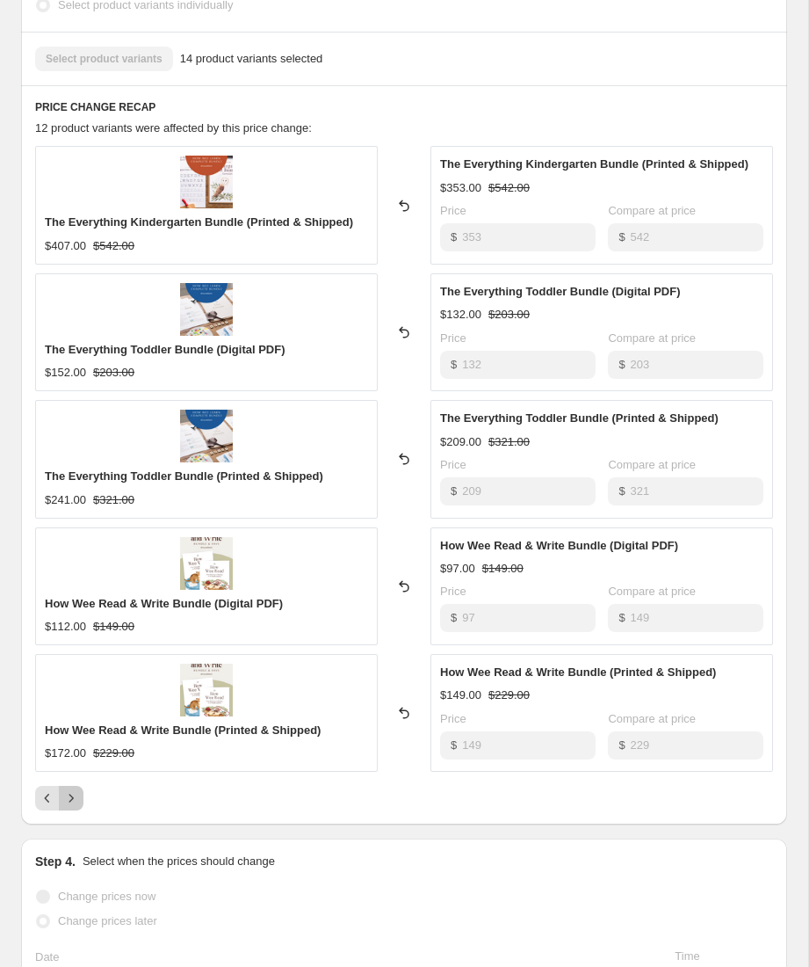
click at [76, 801] on icon "Next" at bounding box center [71, 798] width 18 height 18
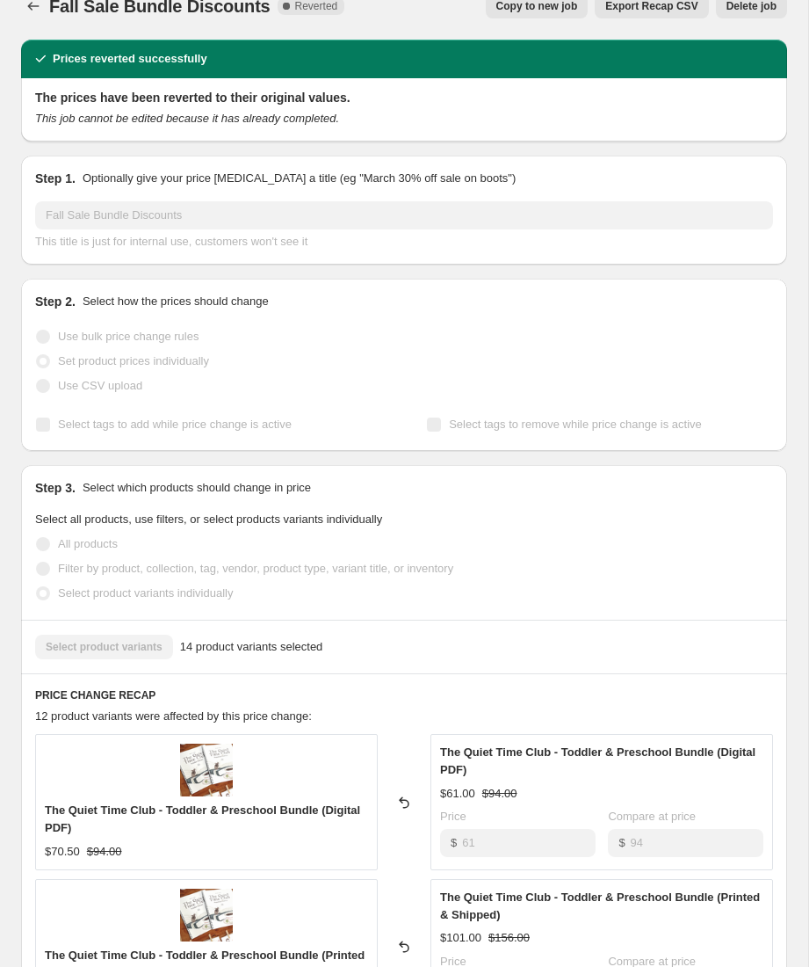
scroll to position [0, 0]
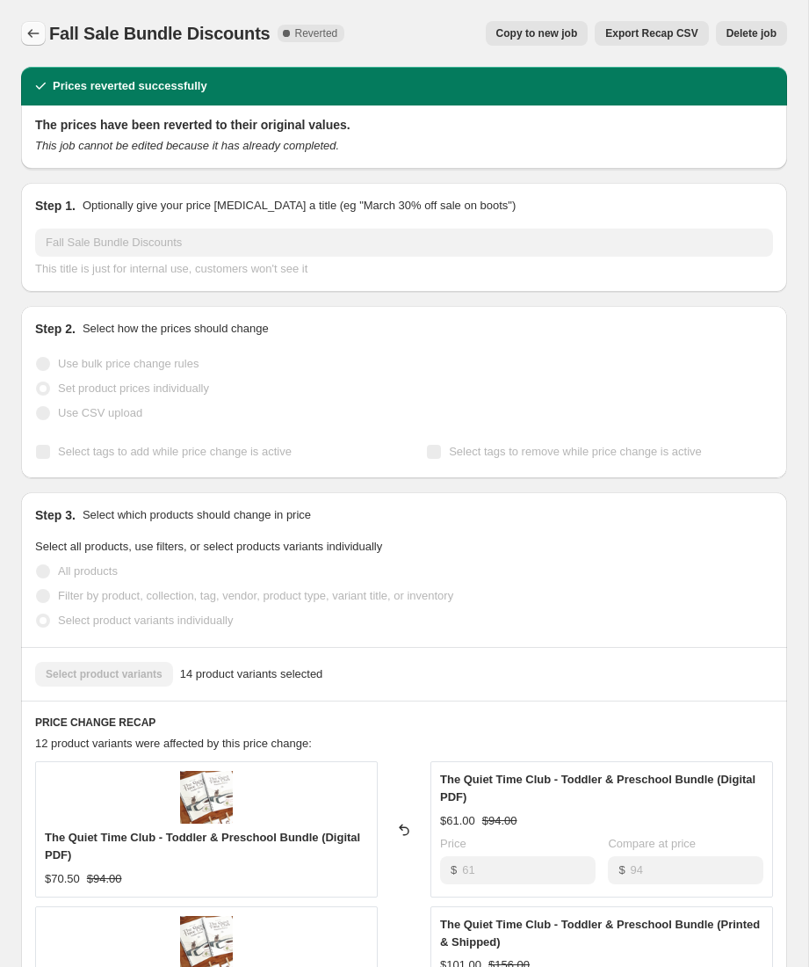
click at [32, 33] on icon "Price change jobs" at bounding box center [34, 34] width 18 height 18
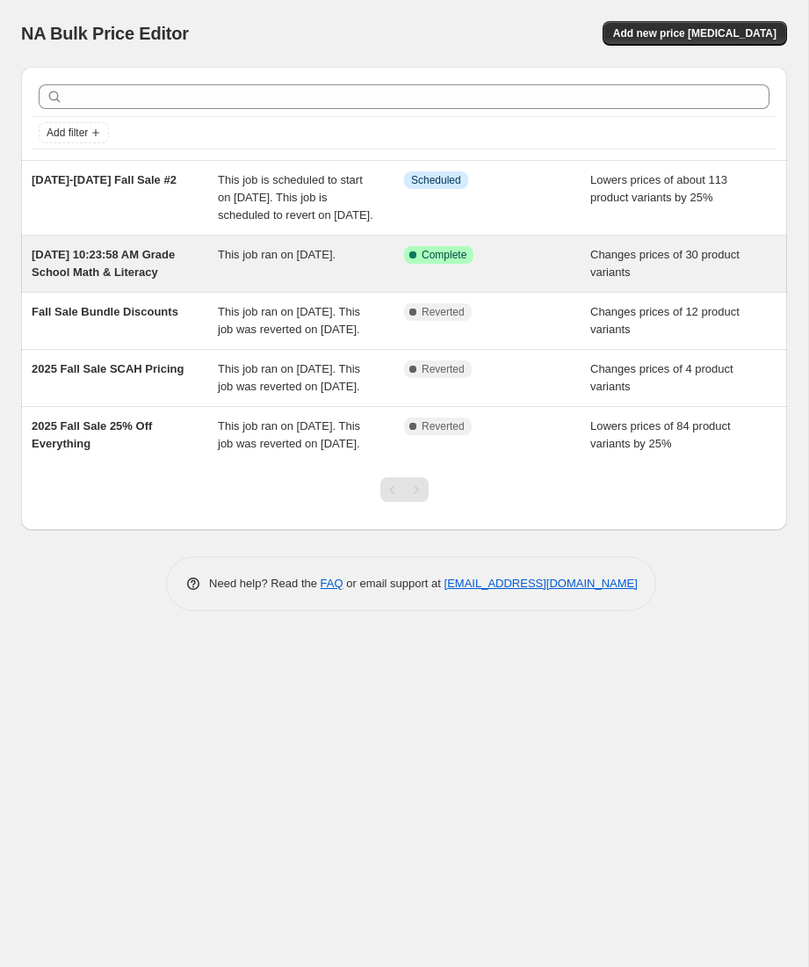
click at [91, 281] on div "[DATE] 10:23:58 AM Grade School Math & Literacy" at bounding box center [125, 263] width 186 height 35
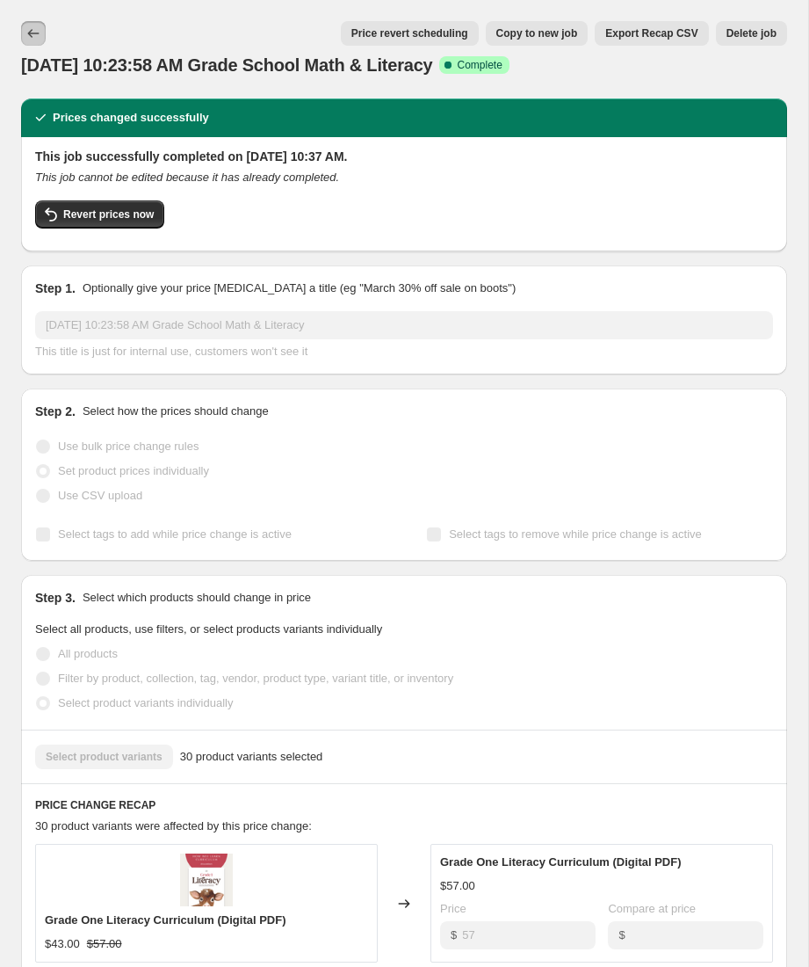
click at [33, 42] on button "Price change jobs" at bounding box center [33, 33] width 25 height 25
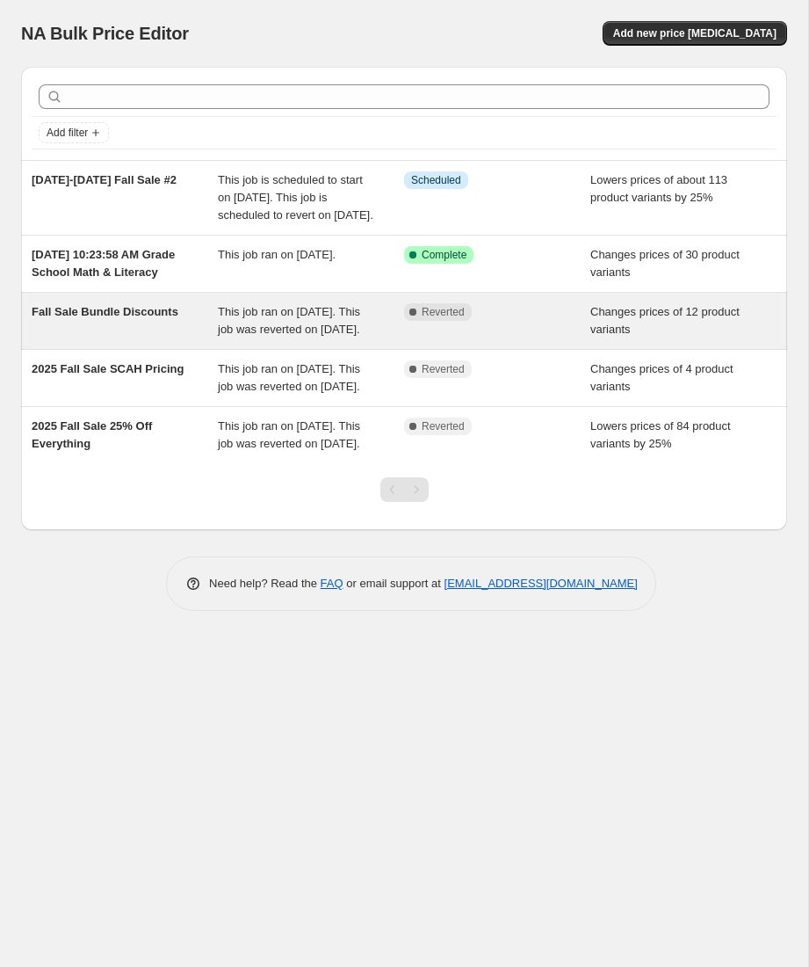
click at [81, 338] on div "Fall Sale Bundle Discounts" at bounding box center [125, 320] width 186 height 35
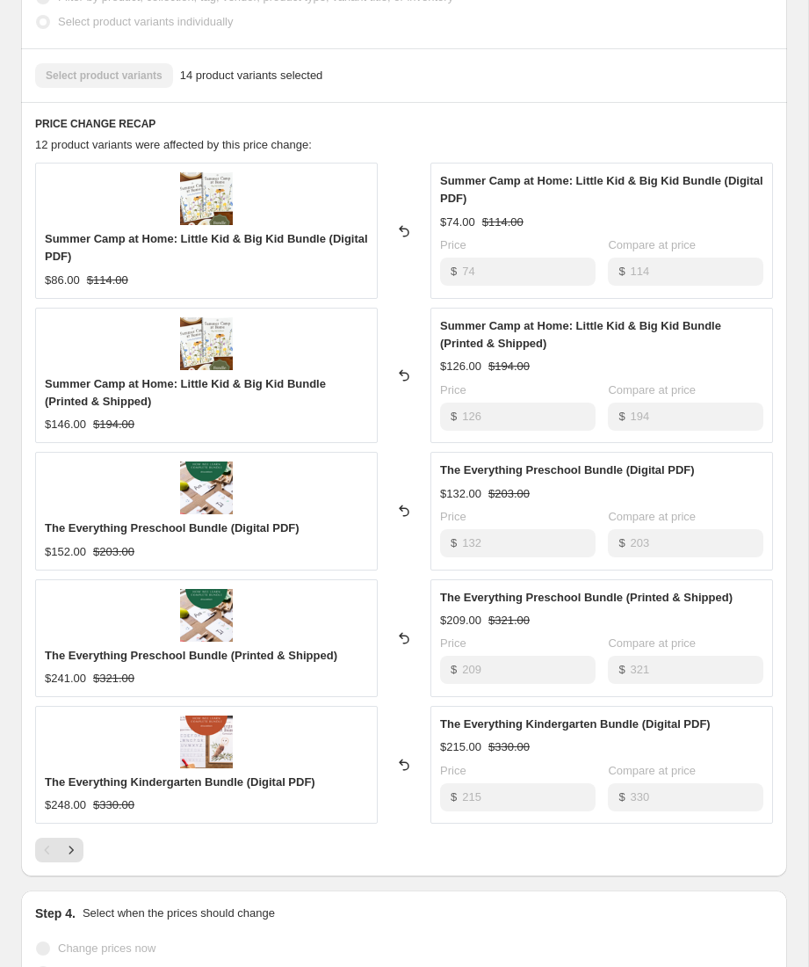
scroll to position [693, 0]
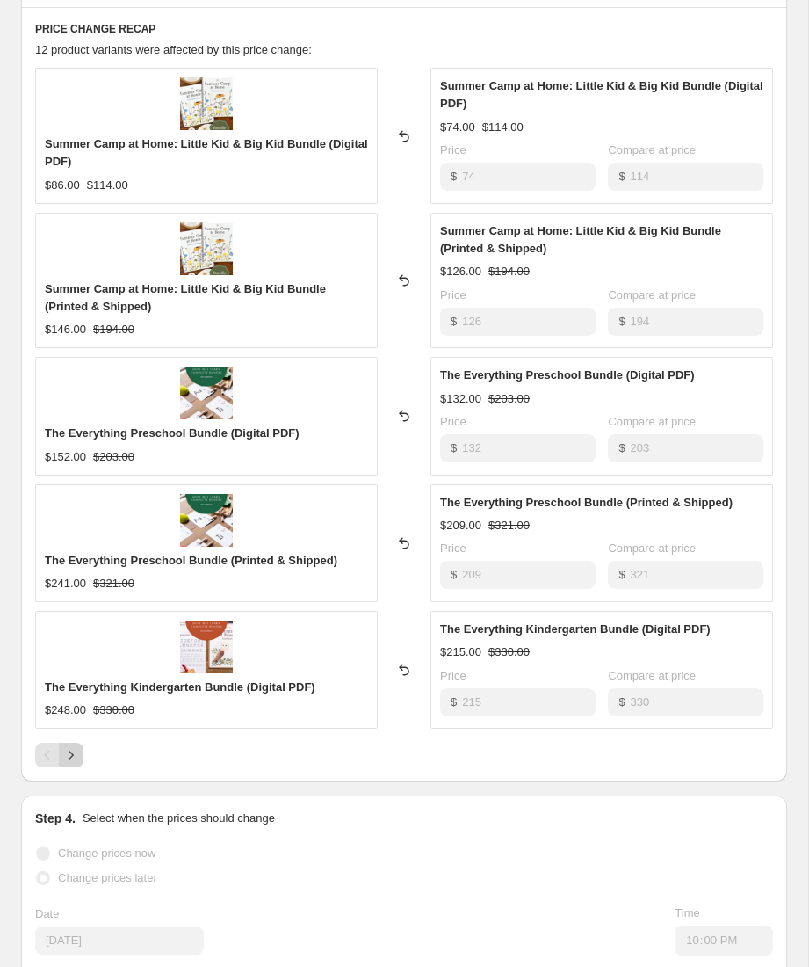
click at [74, 753] on icon "Next" at bounding box center [71, 755] width 18 height 18
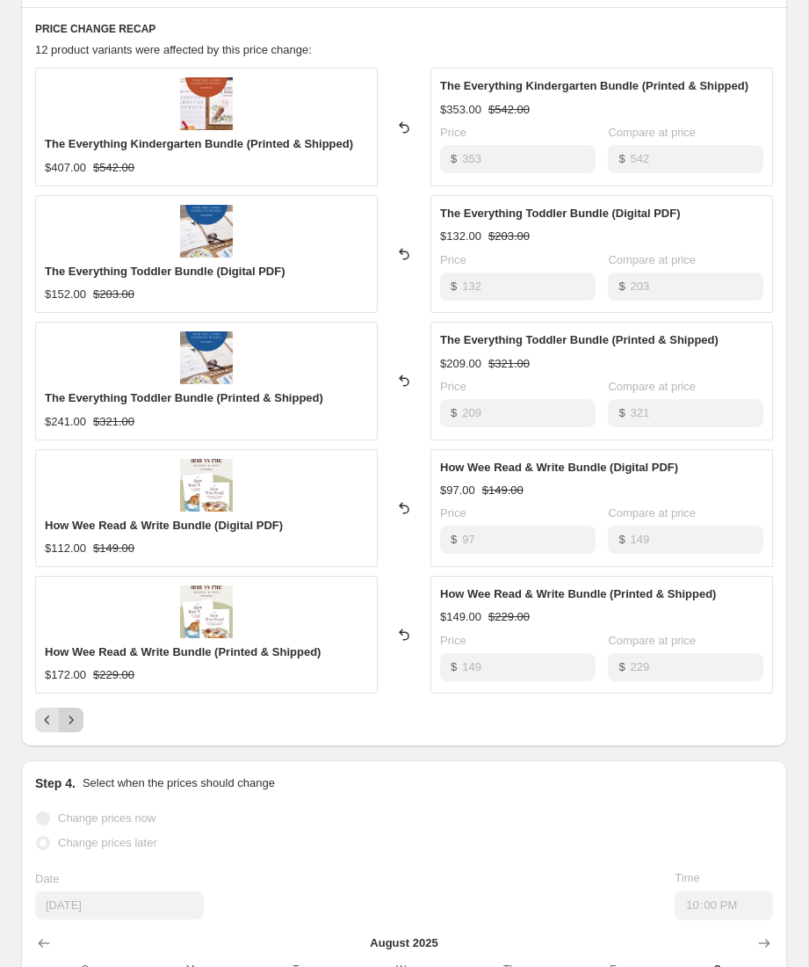
click at [77, 725] on icon "Next" at bounding box center [71, 720] width 18 height 18
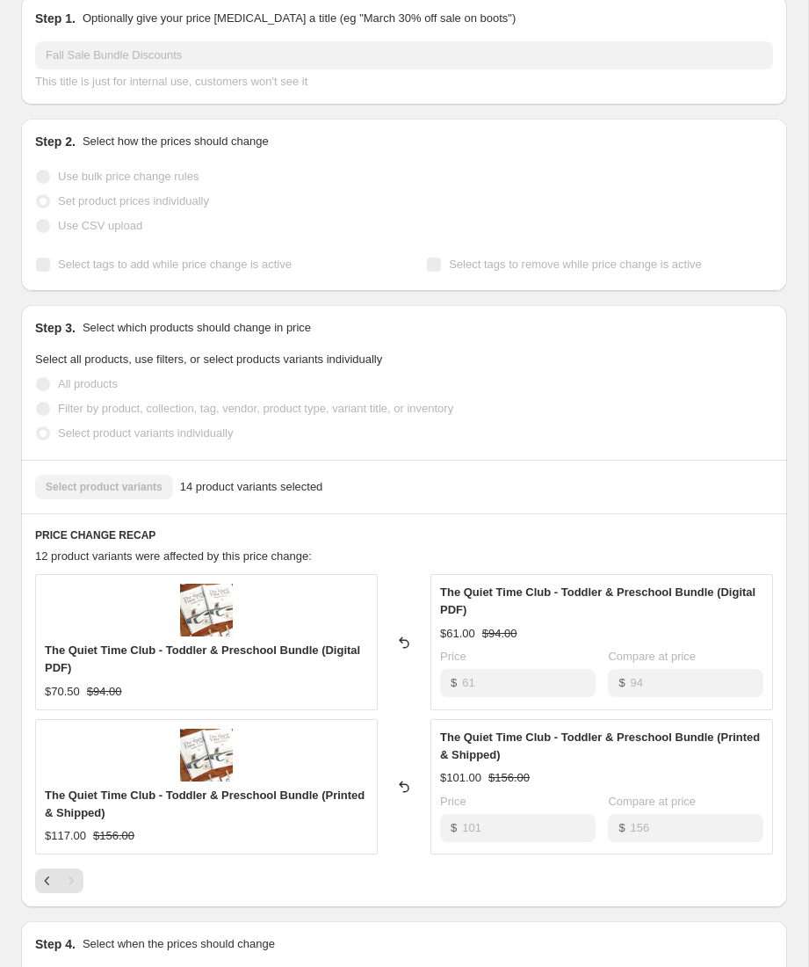
scroll to position [0, 0]
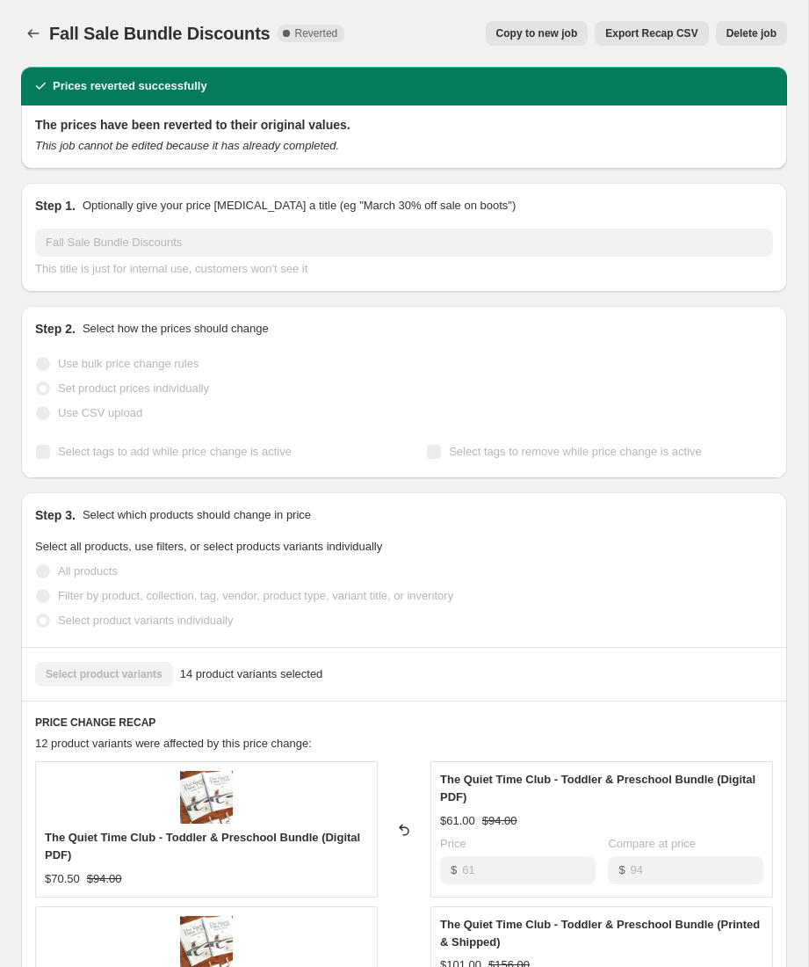
click at [525, 33] on span "Copy to new job" at bounding box center [538, 33] width 82 height 14
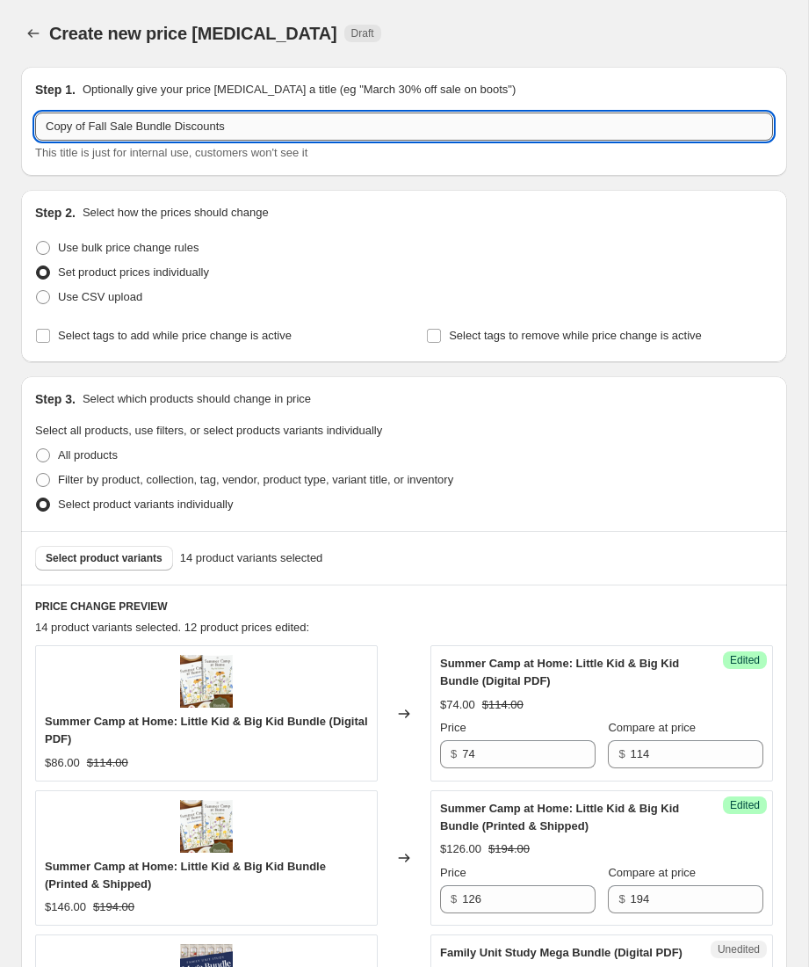
click at [80, 127] on input "Copy of Fall Sale Bundle Discounts" at bounding box center [404, 126] width 738 height 28
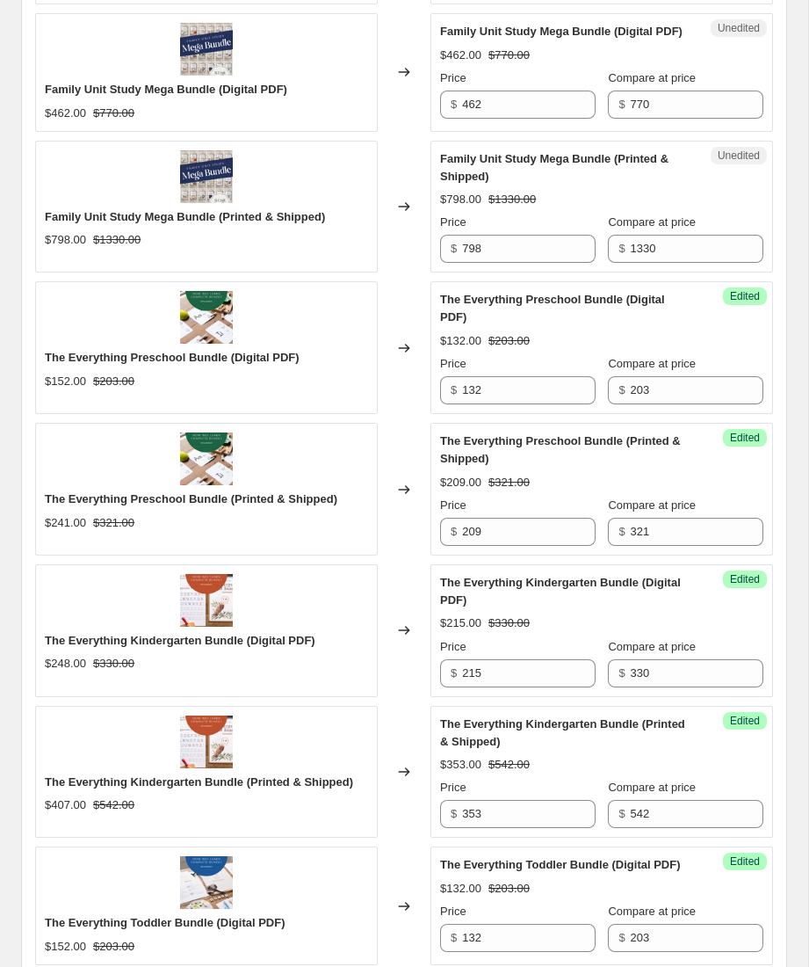
scroll to position [923, 0]
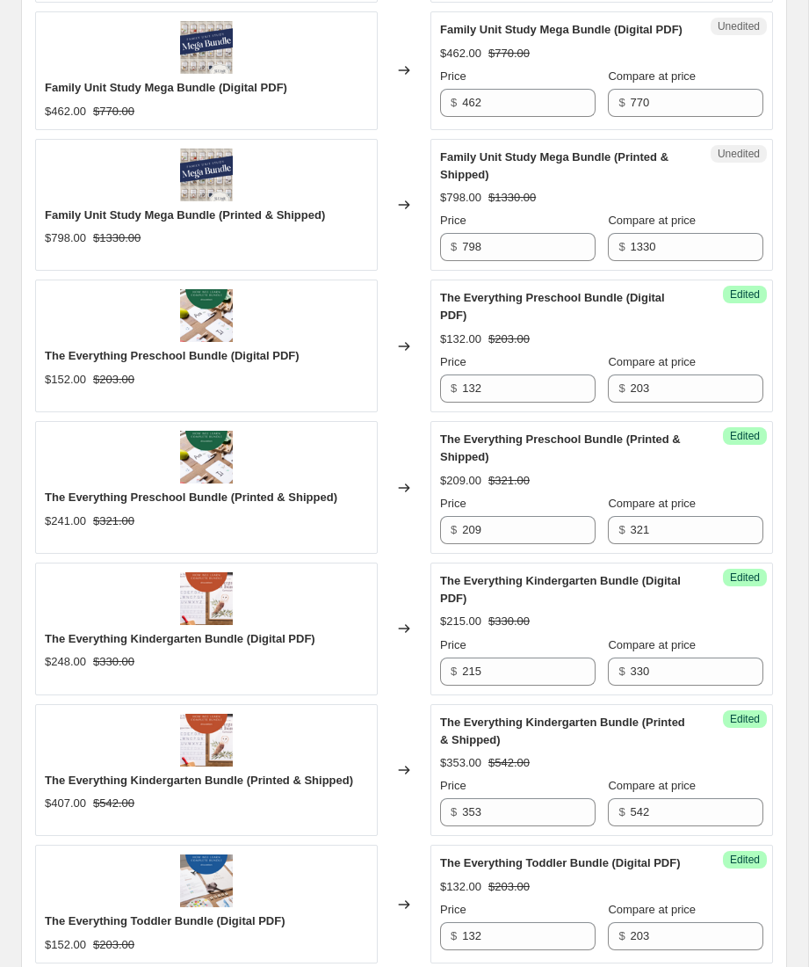
type input "[DATE]-[DATE] Fall Sale #2 Bundle Discounts"
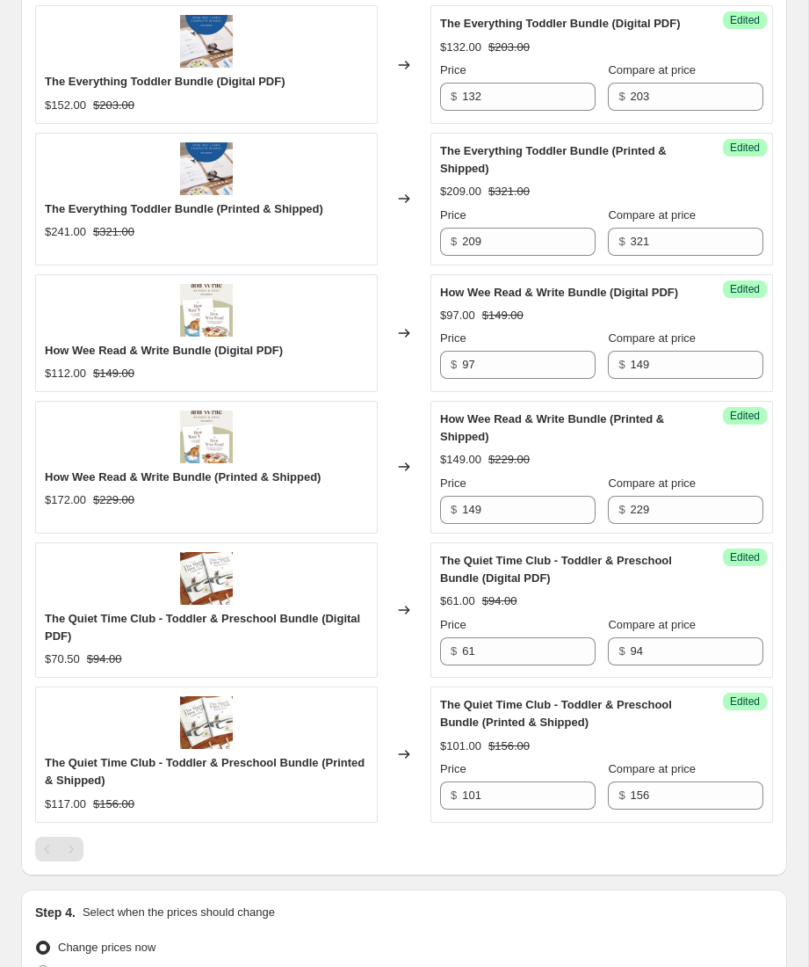
scroll to position [1765, 0]
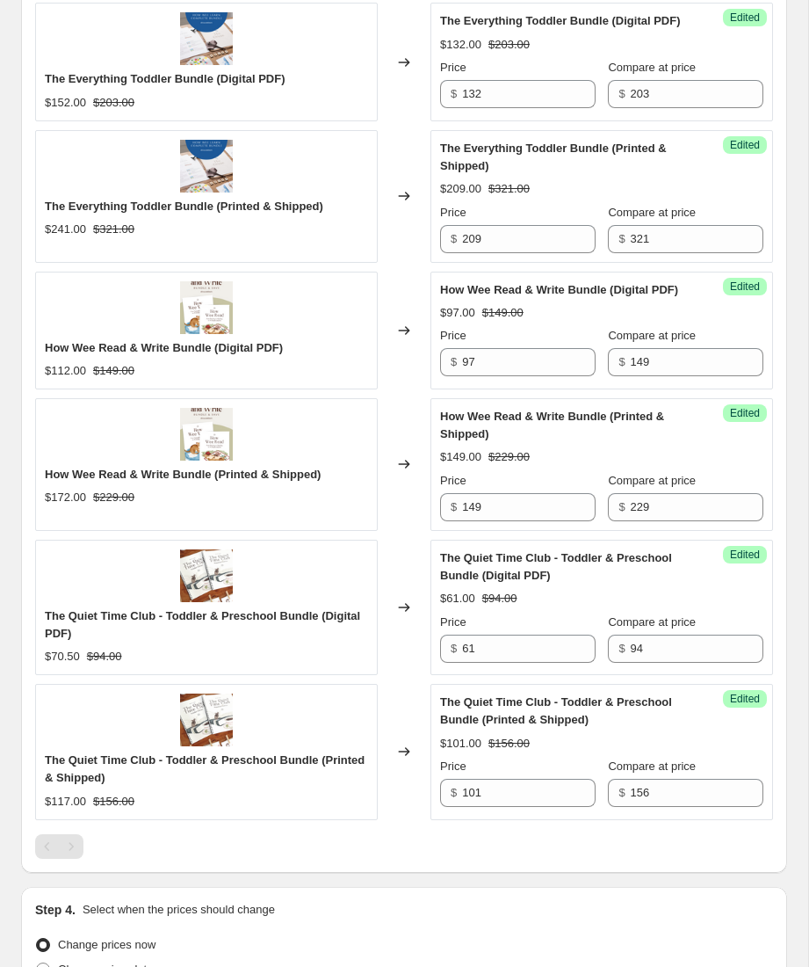
click at [74, 854] on div "Pagination" at bounding box center [71, 846] width 25 height 25
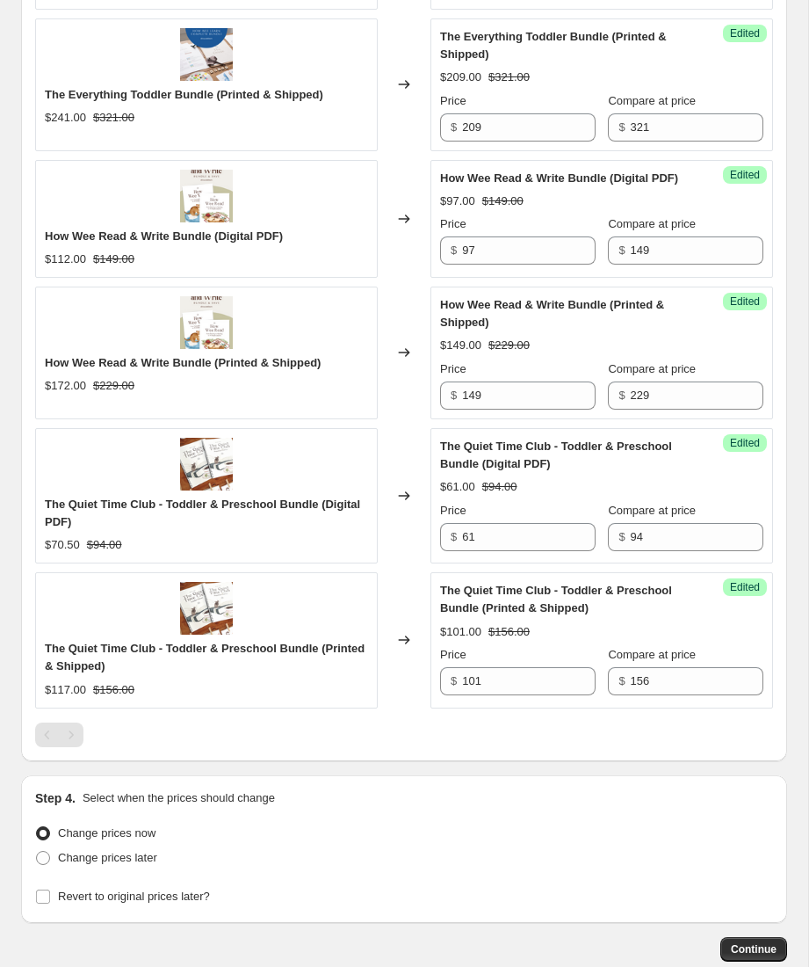
scroll to position [1978, 0]
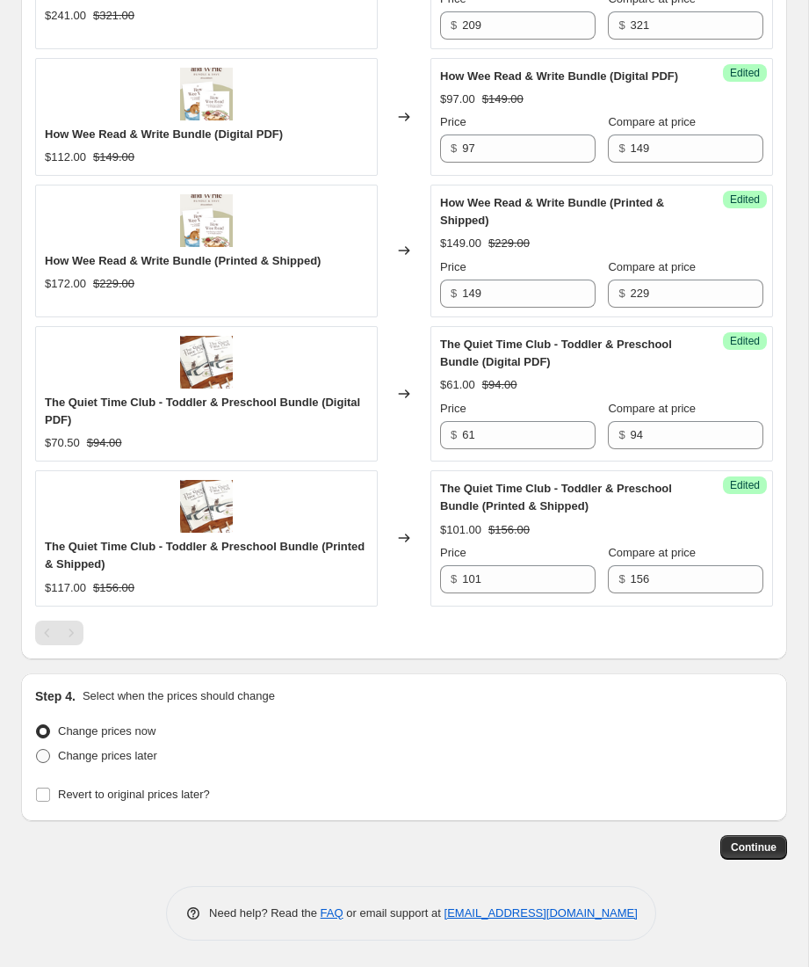
click at [76, 755] on span "Change prices later" at bounding box center [107, 755] width 99 height 13
click at [37, 750] on input "Change prices later" at bounding box center [36, 749] width 1 height 1
radio input "true"
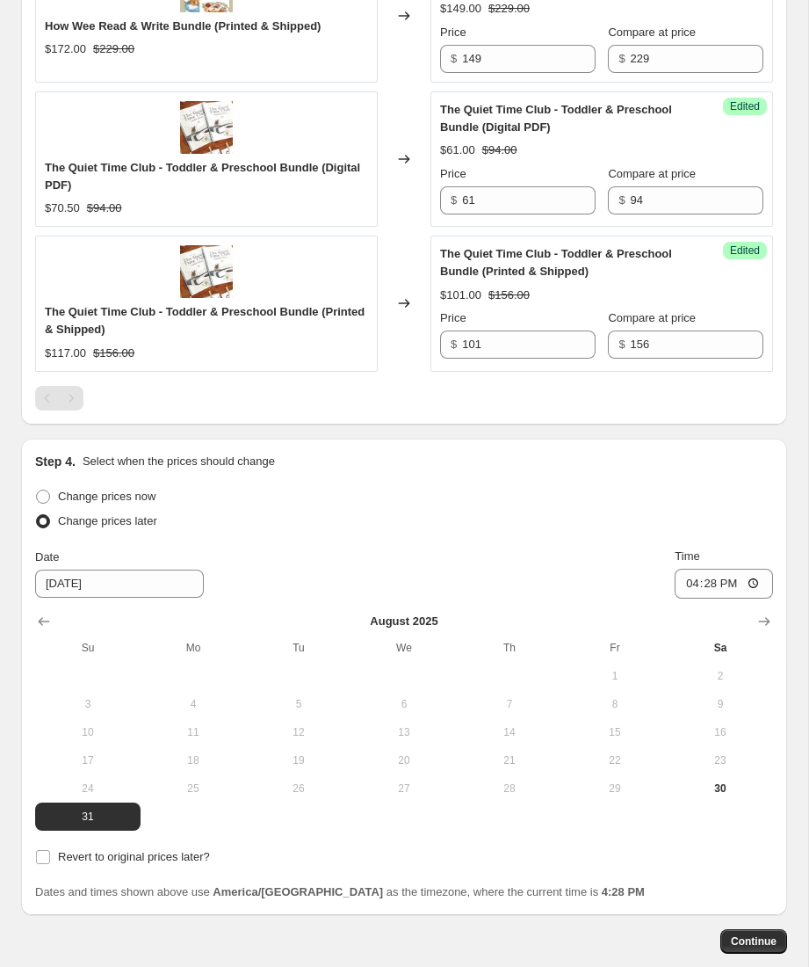
scroll to position [2215, 0]
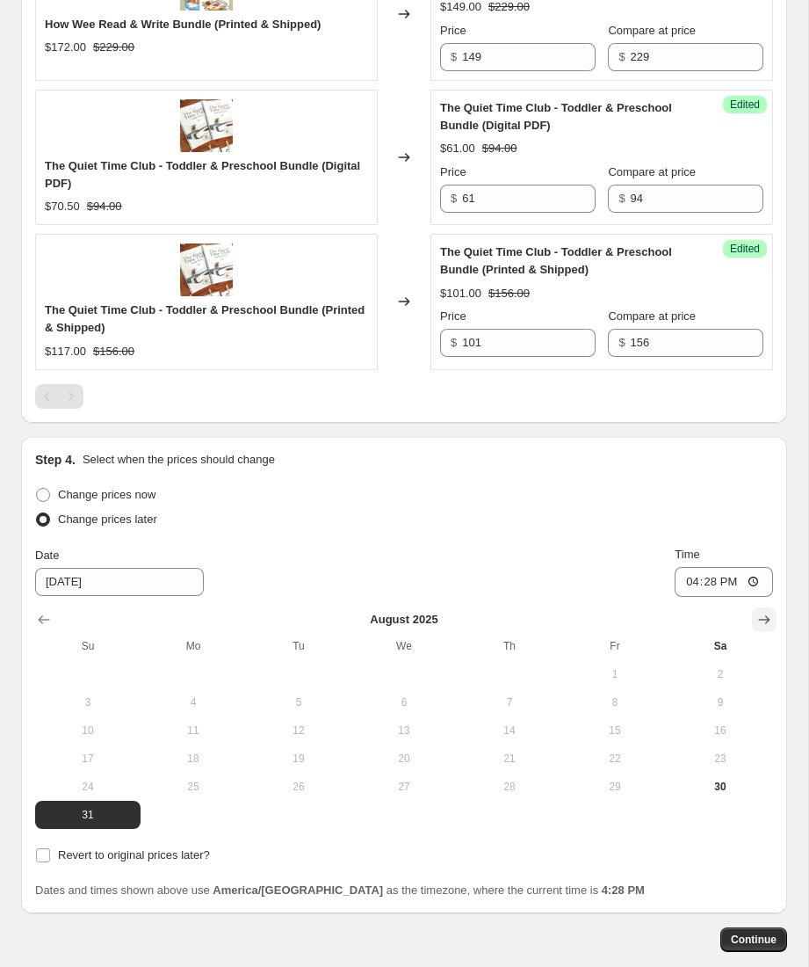
click at [758, 622] on icon "Show next month, September 2025" at bounding box center [765, 620] width 18 height 18
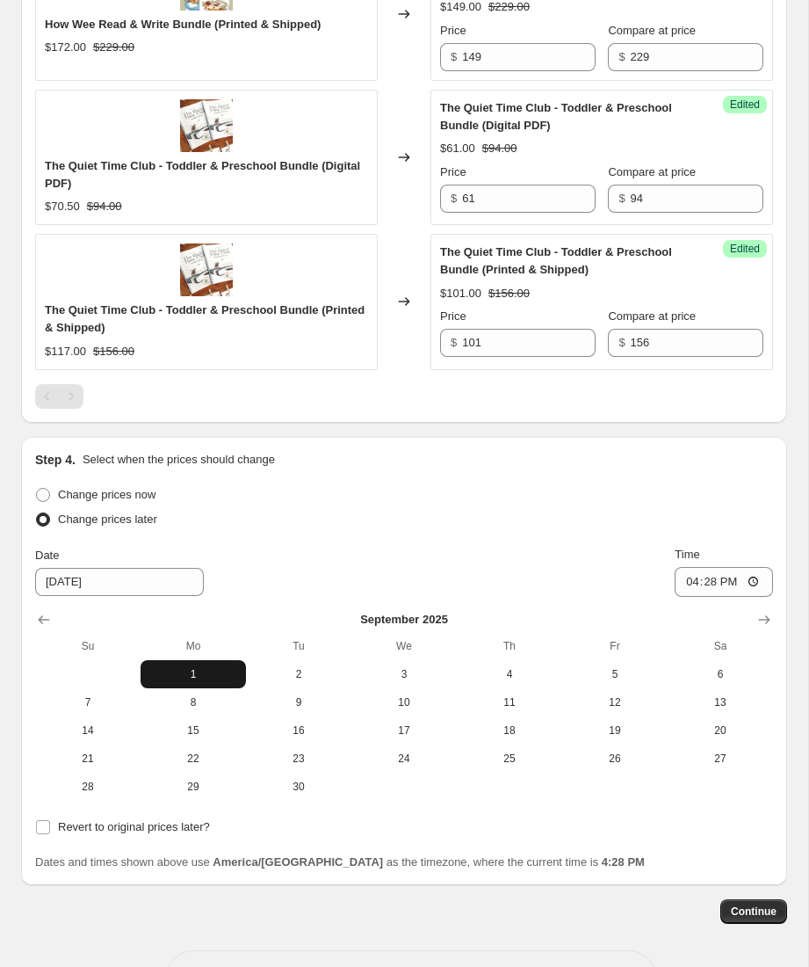
click at [185, 678] on span "1" at bounding box center [193, 674] width 91 height 14
type input "[DATE]"
click at [684, 581] on input "16:28" at bounding box center [724, 582] width 98 height 30
click at [707, 584] on input "16:28" at bounding box center [724, 582] width 98 height 30
type input "04:00"
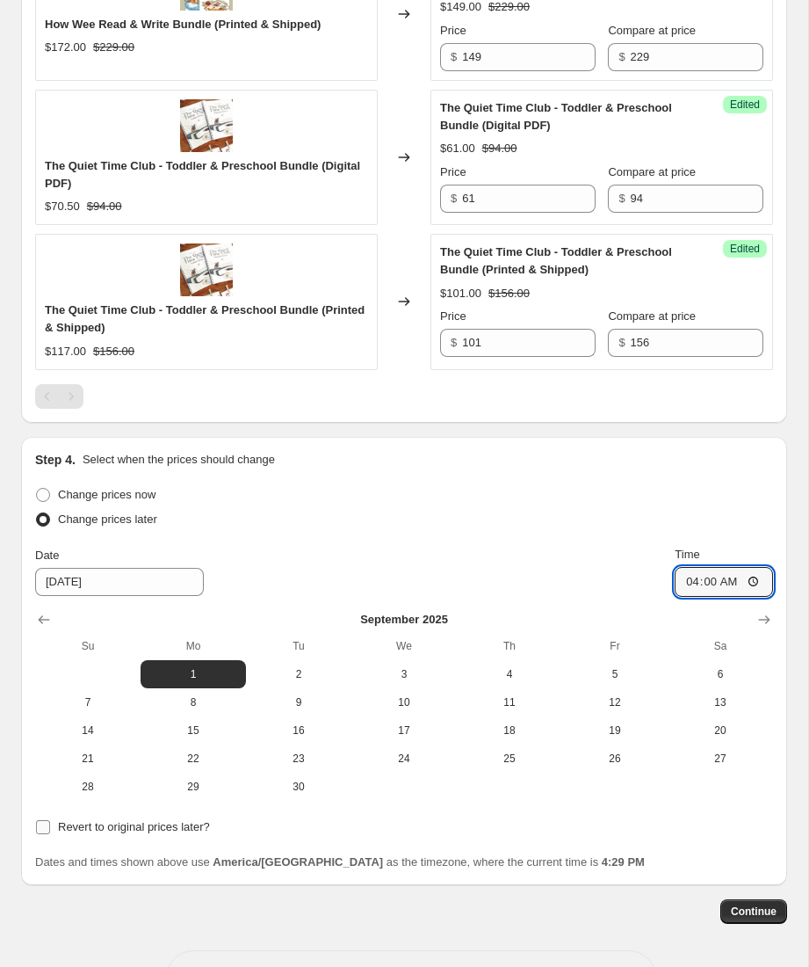
click at [206, 822] on span "Revert to original prices later?" at bounding box center [134, 826] width 152 height 13
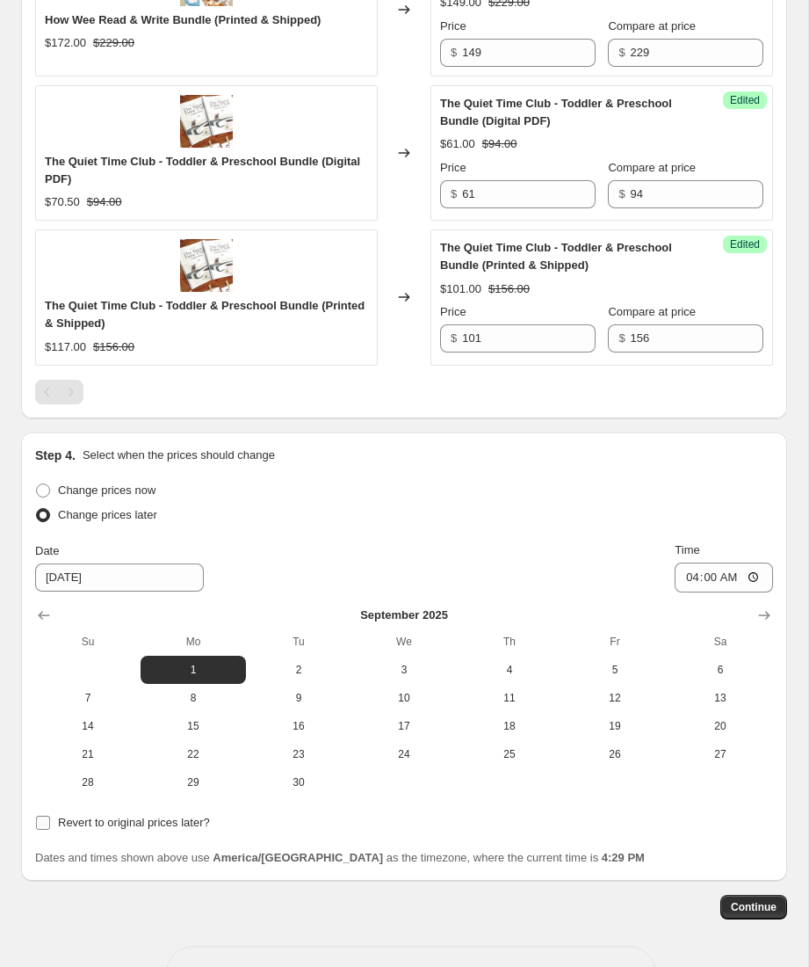
click at [87, 830] on span "Revert to original prices later?" at bounding box center [134, 823] width 152 height 18
click at [50, 830] on input "Revert to original prices later?" at bounding box center [43, 823] width 14 height 14
checkbox input "true"
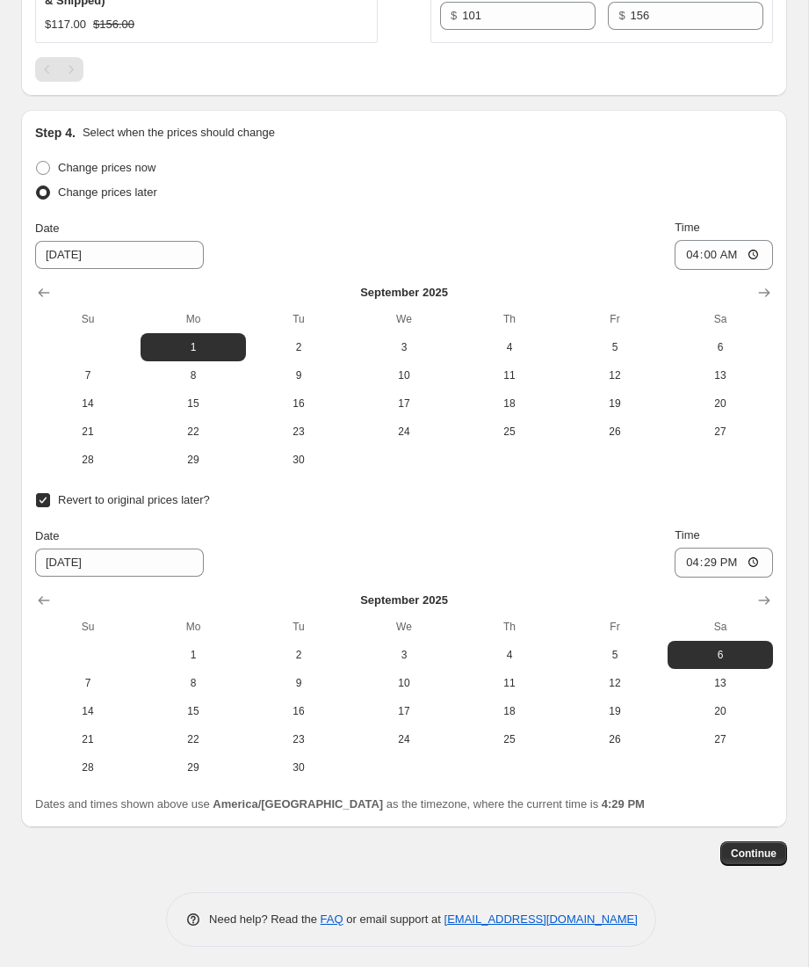
scroll to position [2548, 0]
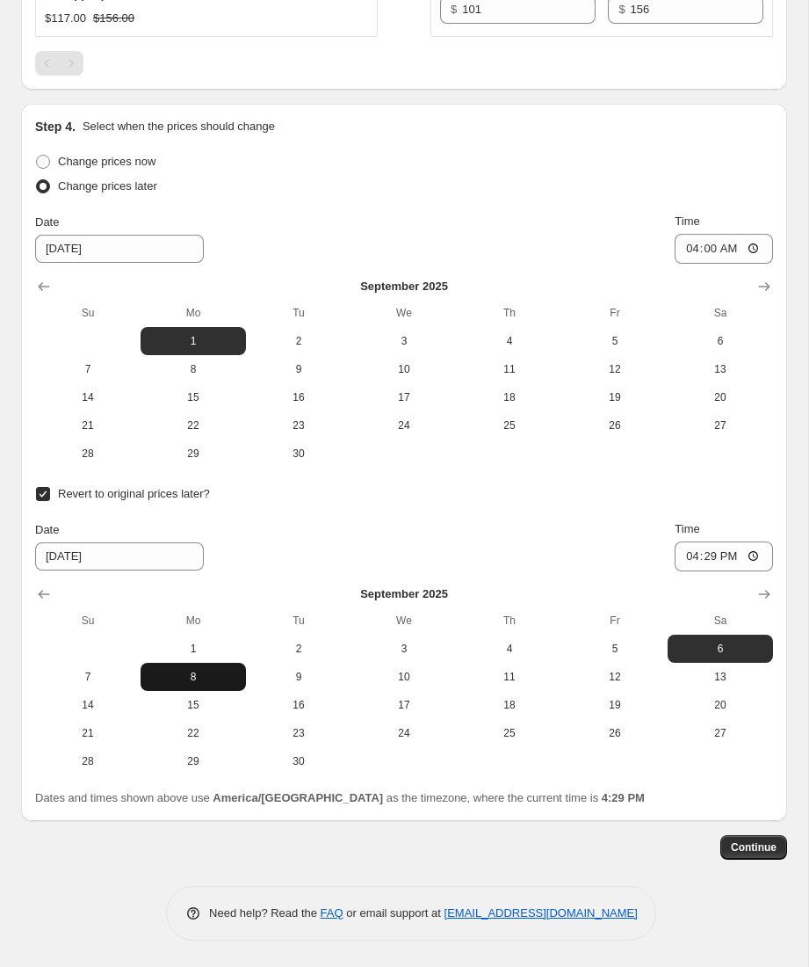
click at [186, 677] on span "8" at bounding box center [193, 677] width 91 height 14
type input "[DATE]"
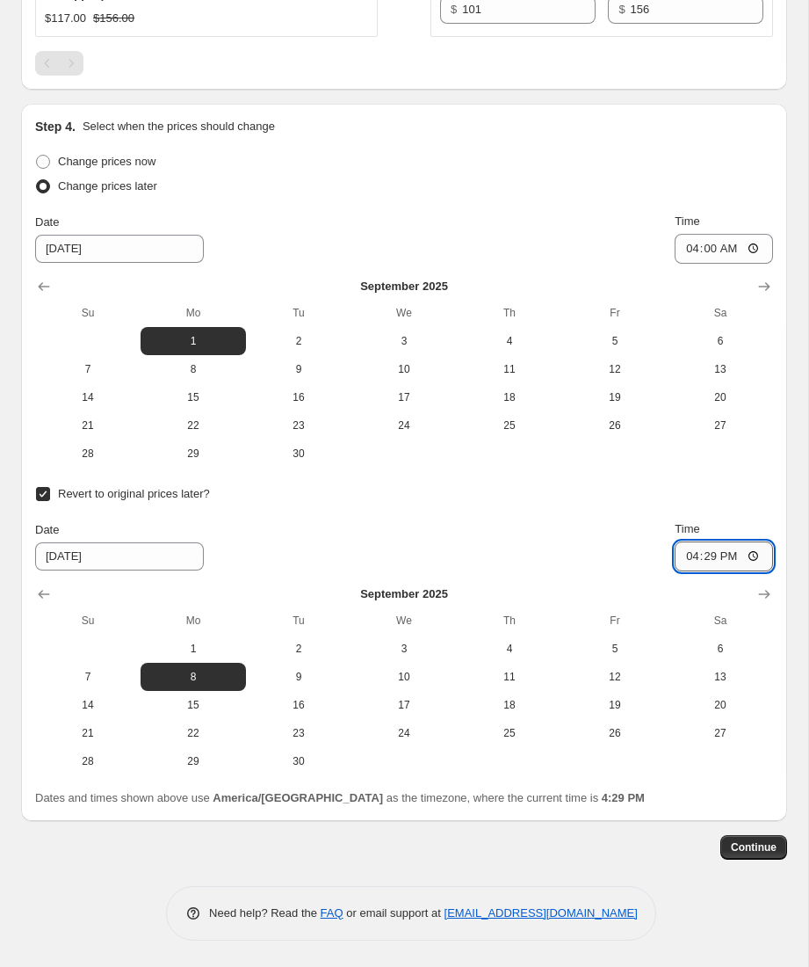
click at [716, 551] on input "16:29" at bounding box center [724, 556] width 98 height 30
click at [706, 555] on input "16:29" at bounding box center [724, 556] width 98 height 30
type input "04:00"
click at [752, 847] on span "Continue" at bounding box center [754, 847] width 46 height 14
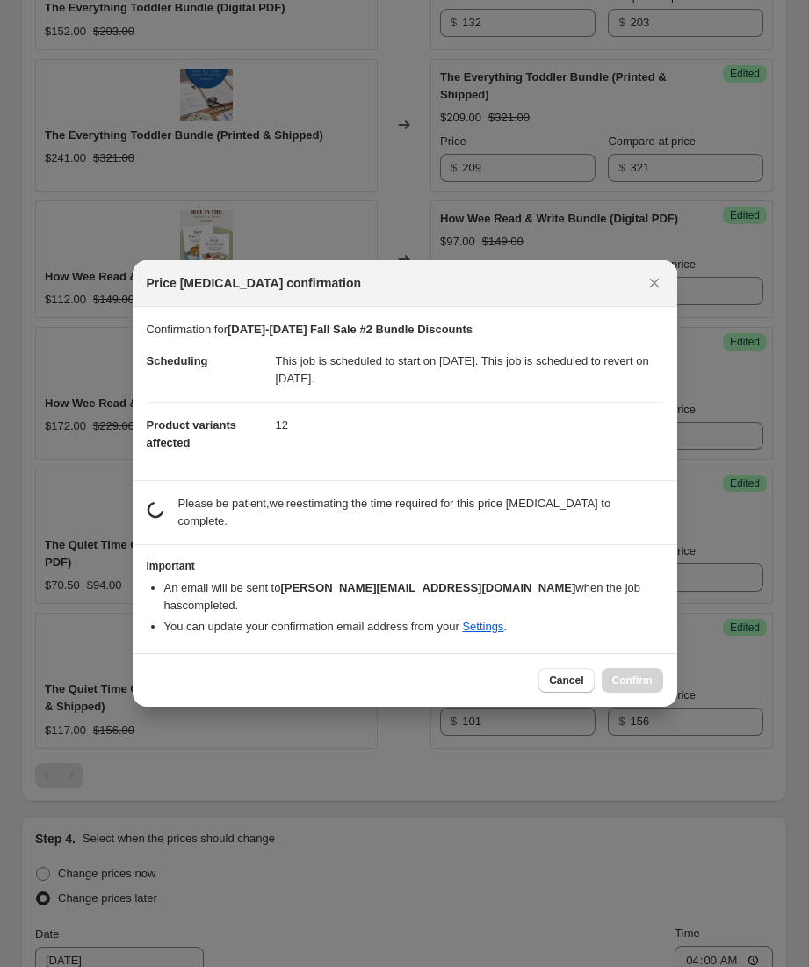
scroll to position [0, 0]
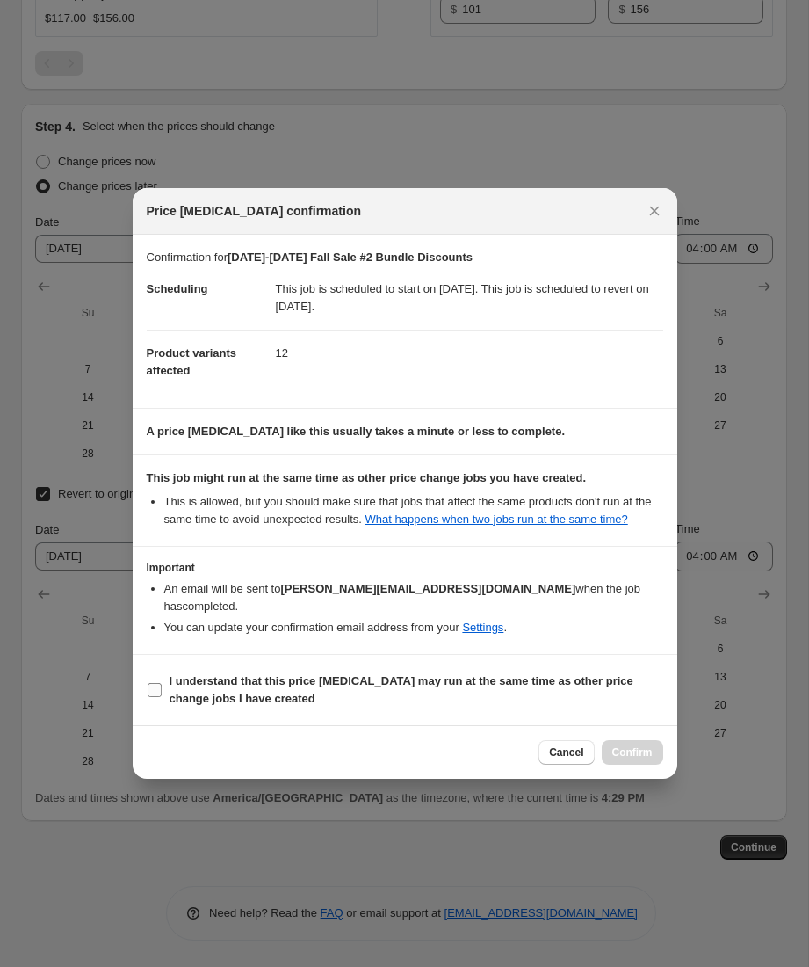
click at [219, 692] on b "I understand that this price [MEDICAL_DATA] may run at the same time as other p…" at bounding box center [402, 689] width 464 height 31
click at [162, 692] on input "I understand that this price [MEDICAL_DATA] may run at the same time as other p…" at bounding box center [155, 690] width 14 height 14
checkbox input "true"
click at [648, 750] on span "Confirm" at bounding box center [633, 752] width 40 height 14
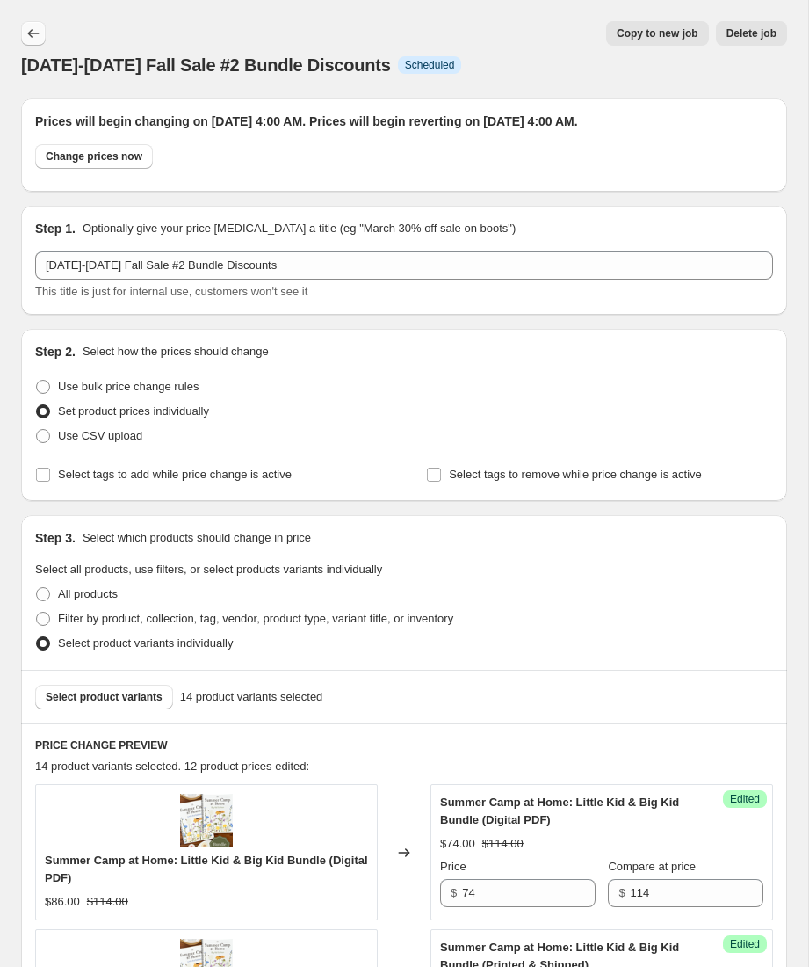
click at [33, 33] on icon "Price change jobs" at bounding box center [34, 34] width 18 height 18
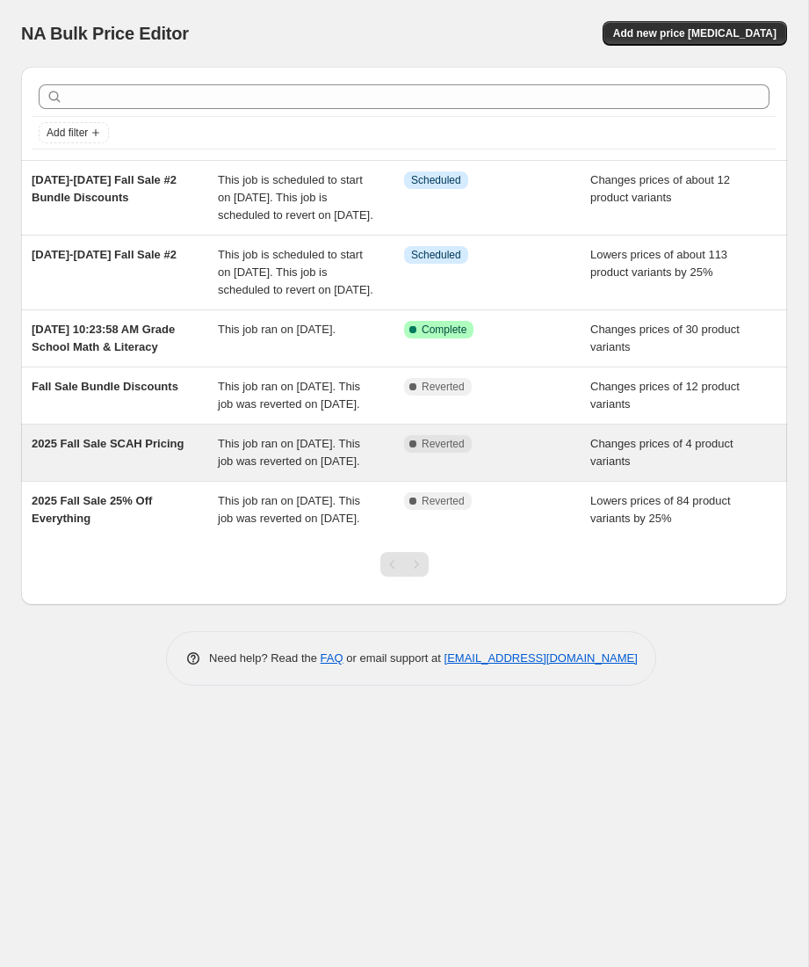
click at [118, 470] on div "2025 Fall Sale SCAH Pricing" at bounding box center [125, 452] width 186 height 35
